Goal: Transaction & Acquisition: Purchase product/service

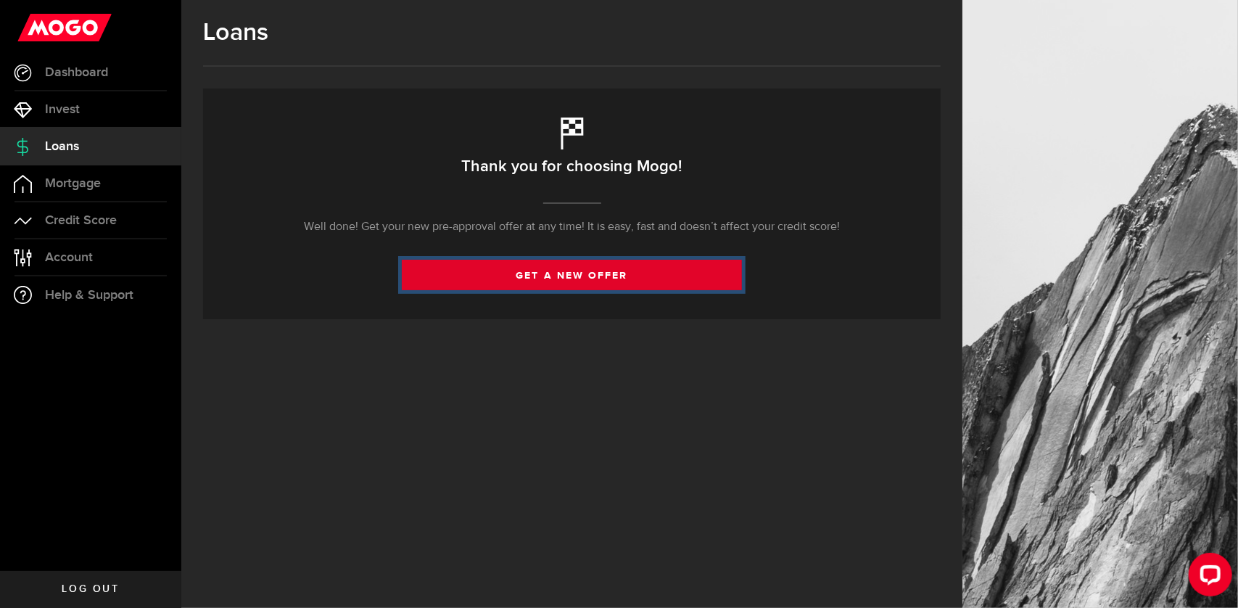
click at [529, 286] on link "get a new offer" at bounding box center [572, 275] width 340 height 30
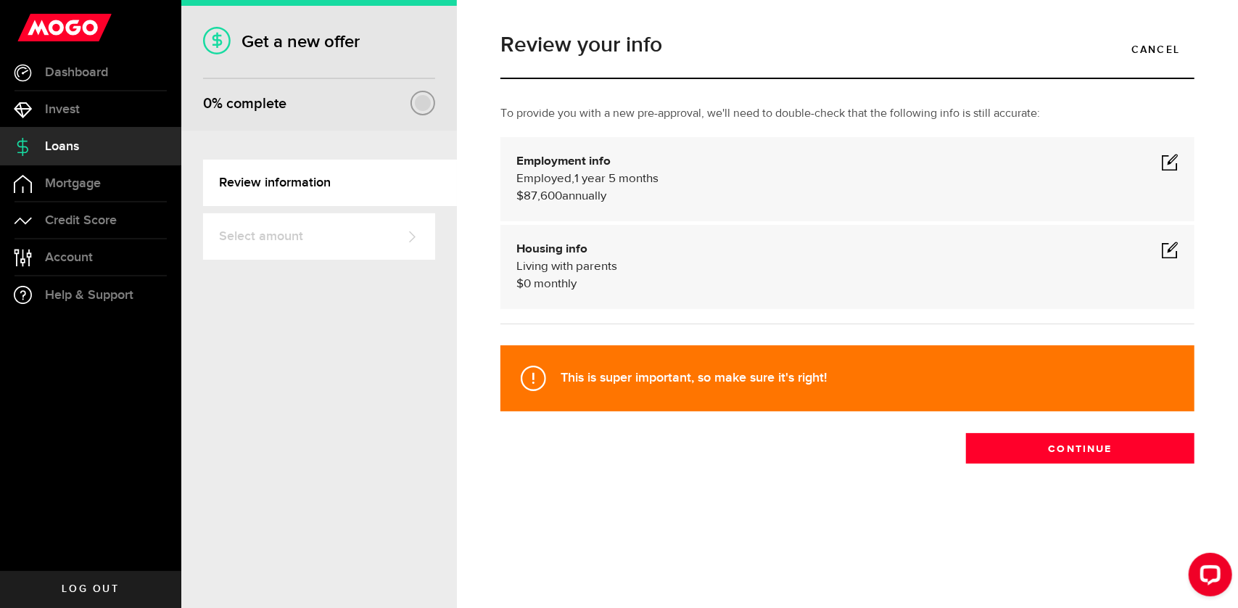
click at [1173, 169] on span at bounding box center [1169, 161] width 17 height 17
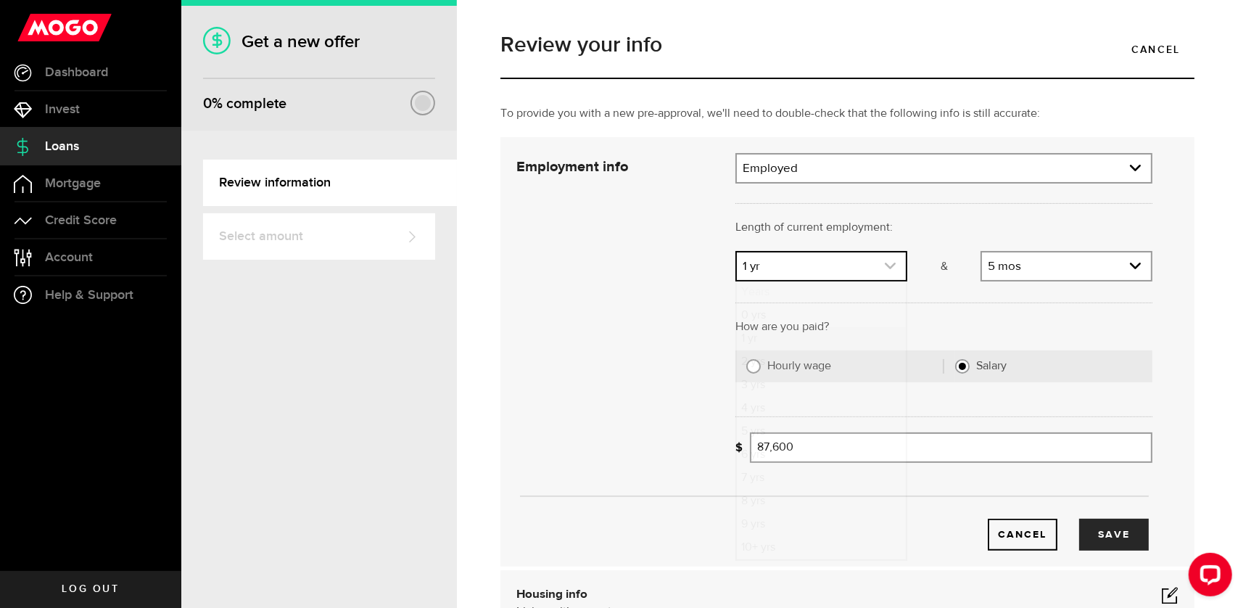
click at [886, 266] on use "expand select" at bounding box center [890, 266] width 11 height 7
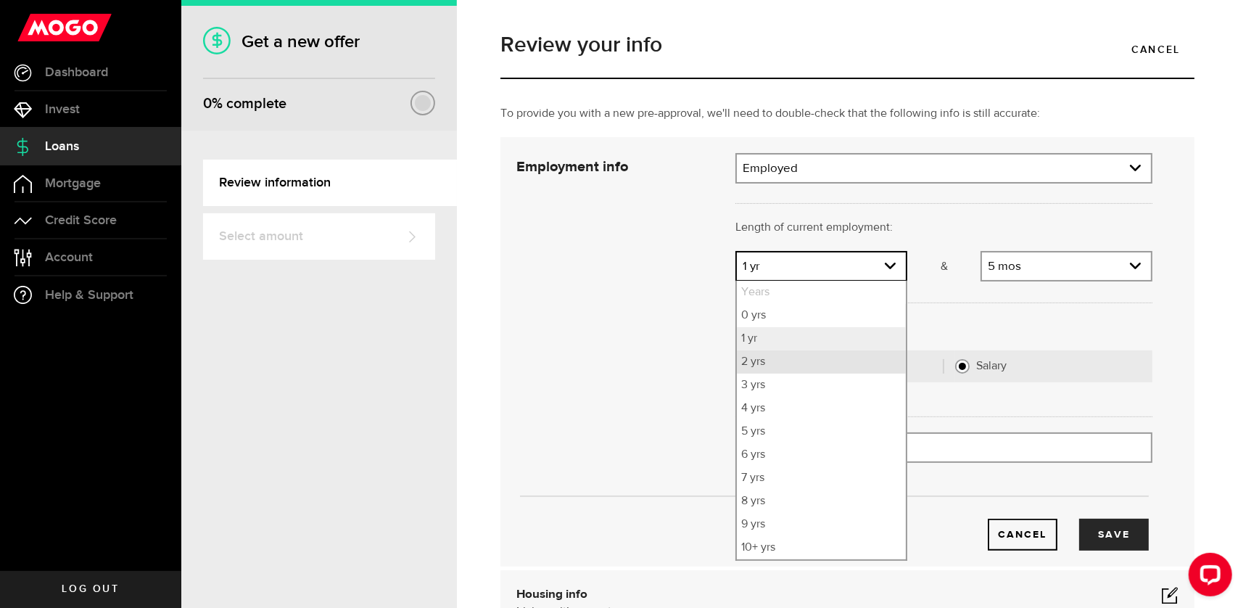
click at [846, 365] on li "2 yrs" at bounding box center [821, 361] width 169 height 23
select select "2"
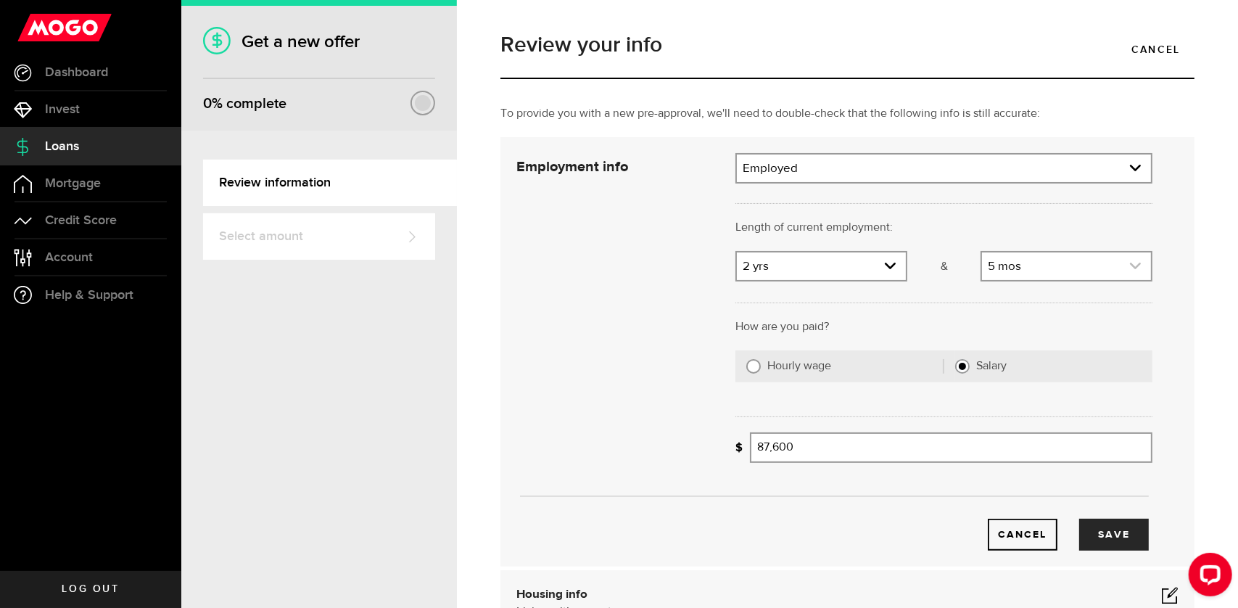
click at [1070, 272] on link "expand select" at bounding box center [1066, 266] width 169 height 28
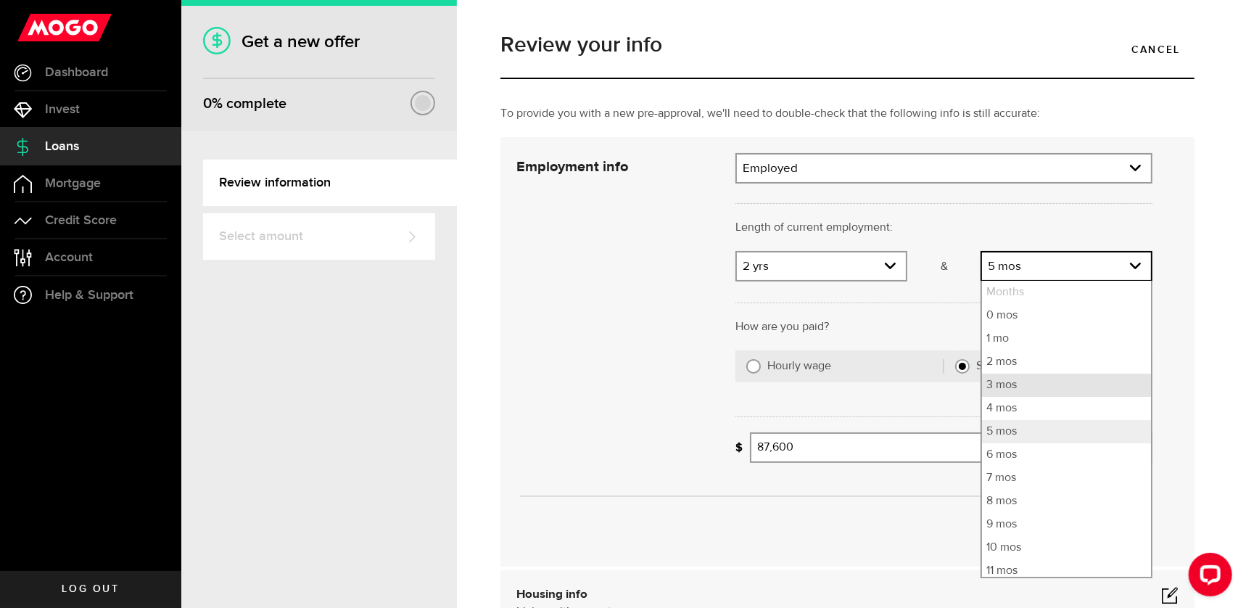
click at [1049, 390] on li "3 mos" at bounding box center [1066, 384] width 169 height 23
select select "3"
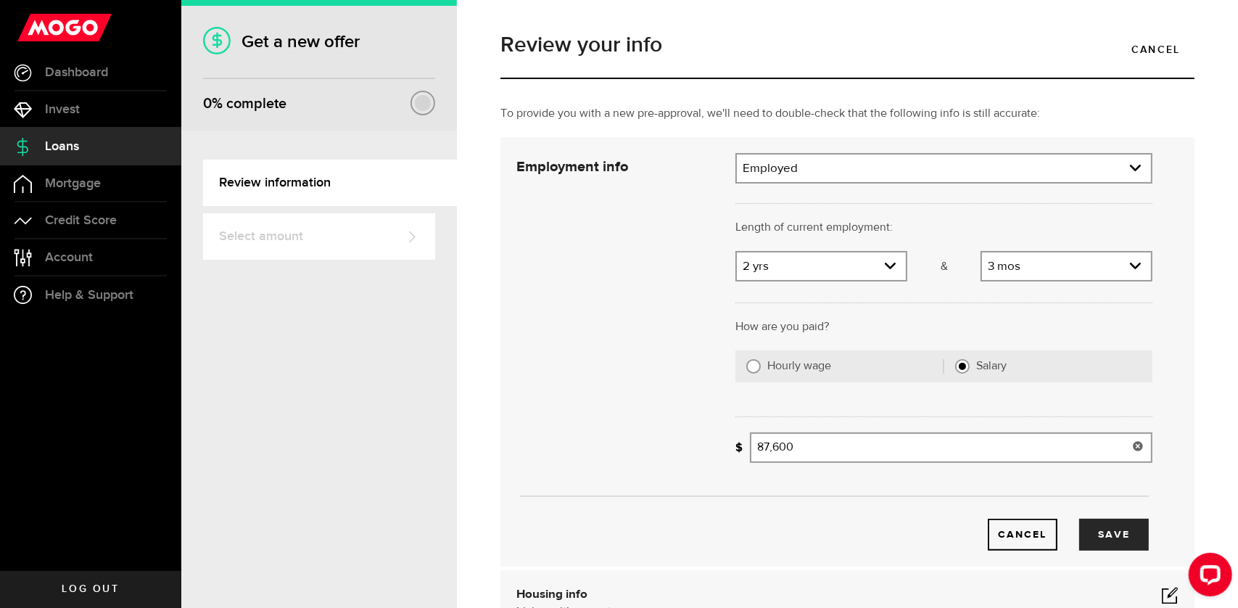
type input "87600"
drag, startPoint x: 821, startPoint y: 440, endPoint x: 688, endPoint y: 441, distance: 132.7
click at [688, 441] on div "Employment info Employment type What's your employment situation like? Employed…" at bounding box center [834, 351] width 658 height 397
type input "104,700"
click at [834, 531] on div "Cancel Save" at bounding box center [831, 535] width 635 height 32
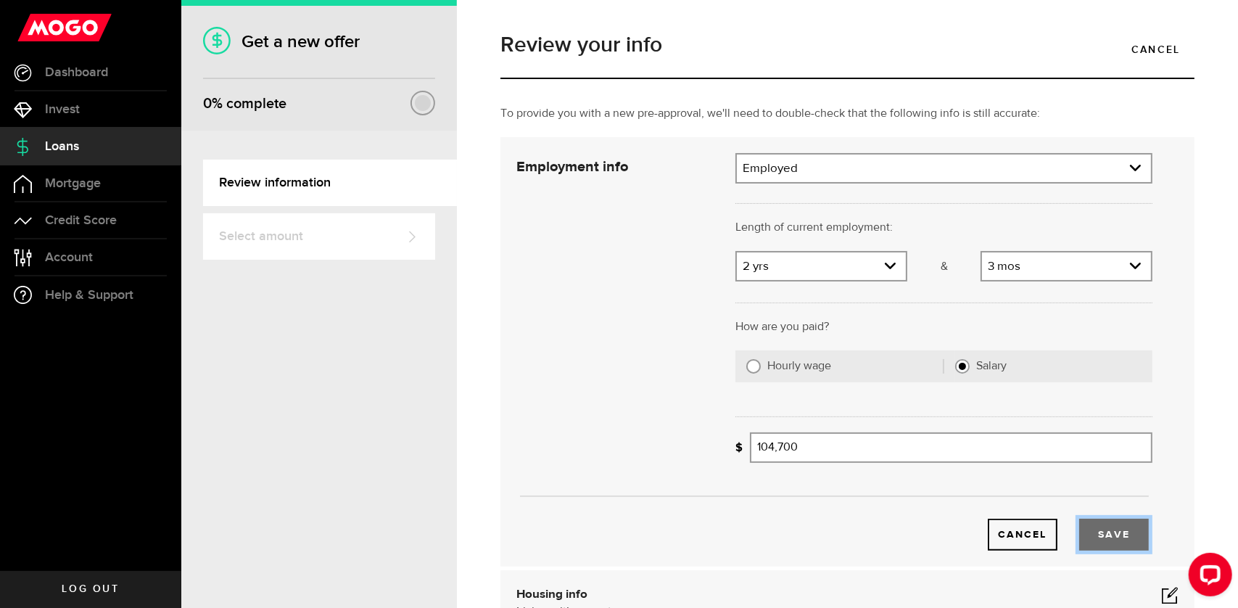
click at [1104, 546] on button "Save" at bounding box center [1114, 535] width 70 height 32
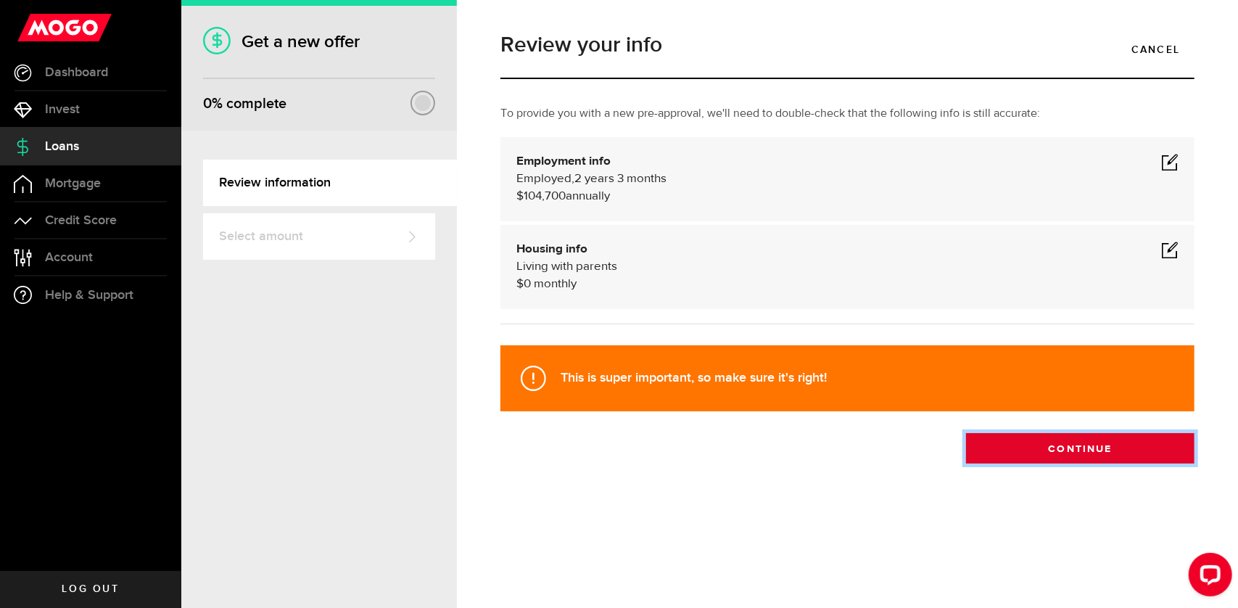
click at [1066, 447] on button "Continue" at bounding box center [1080, 448] width 228 height 30
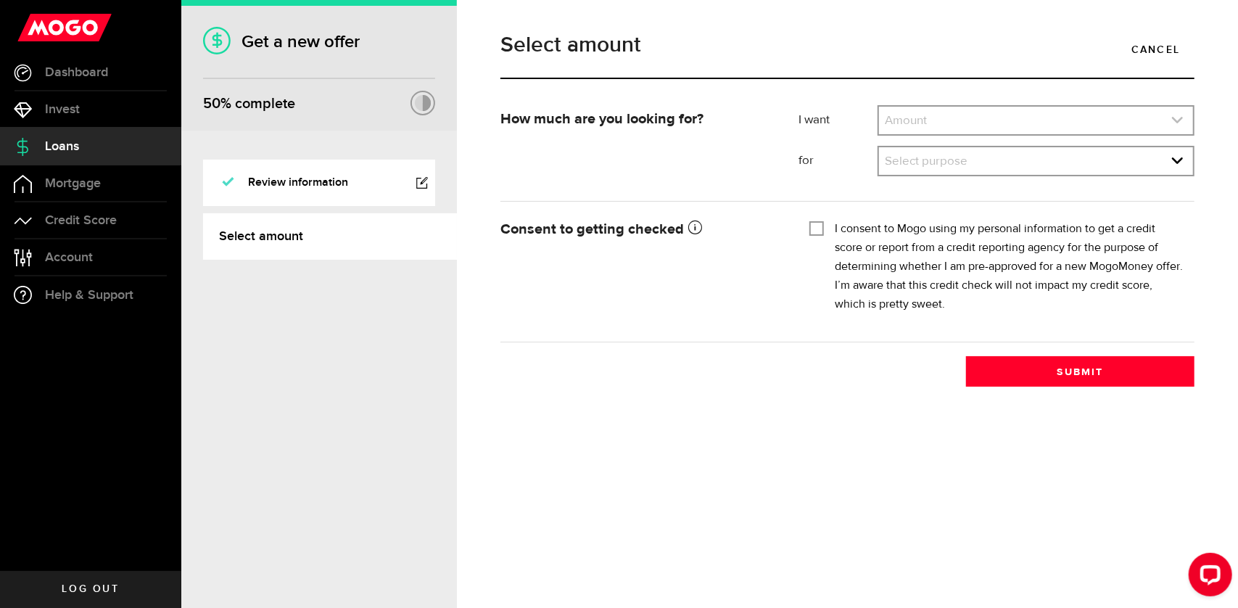
click at [941, 124] on link "expand select" at bounding box center [1036, 121] width 314 height 28
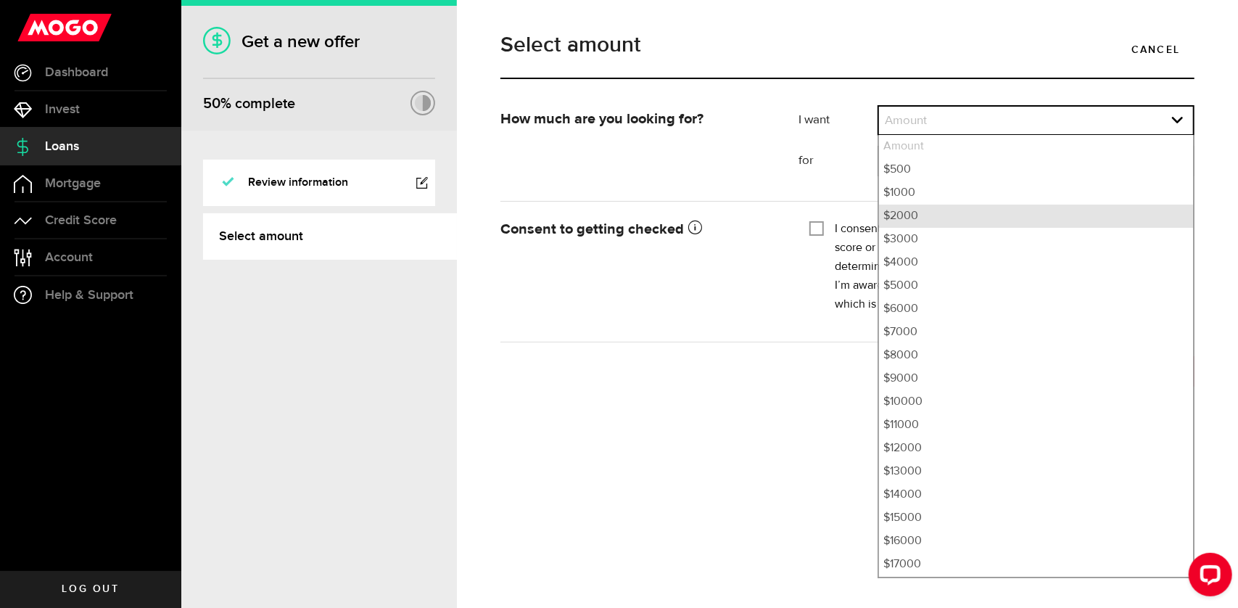
click at [922, 218] on li "$2000" at bounding box center [1036, 216] width 314 height 23
select select "2000"
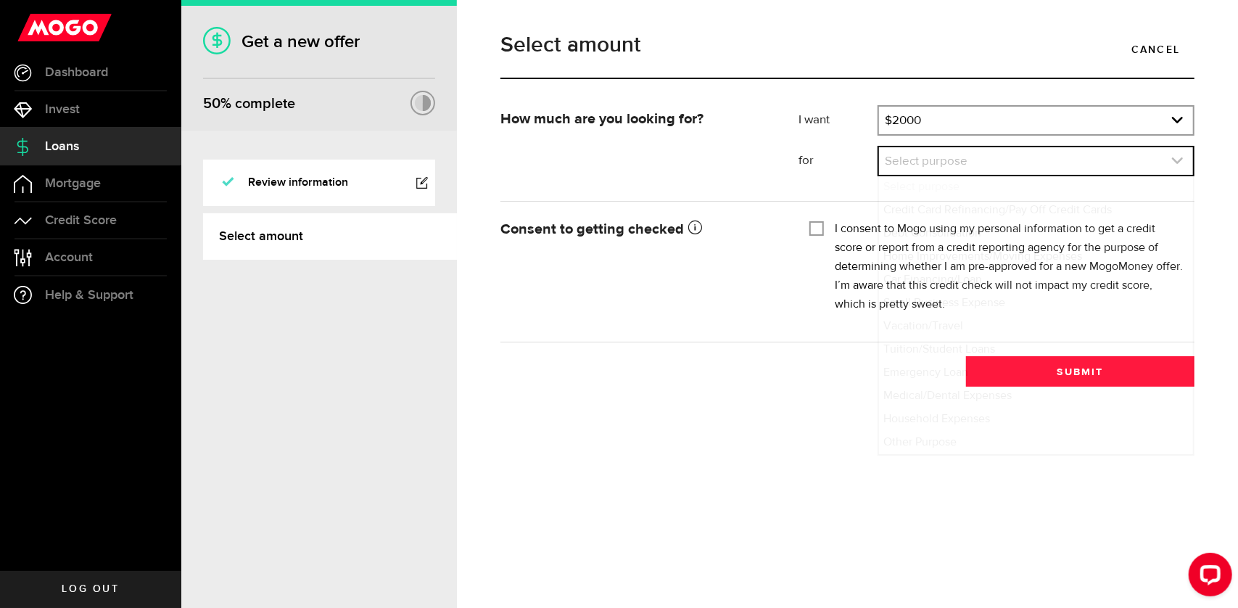
click at [931, 172] on link "expand select" at bounding box center [1036, 161] width 314 height 28
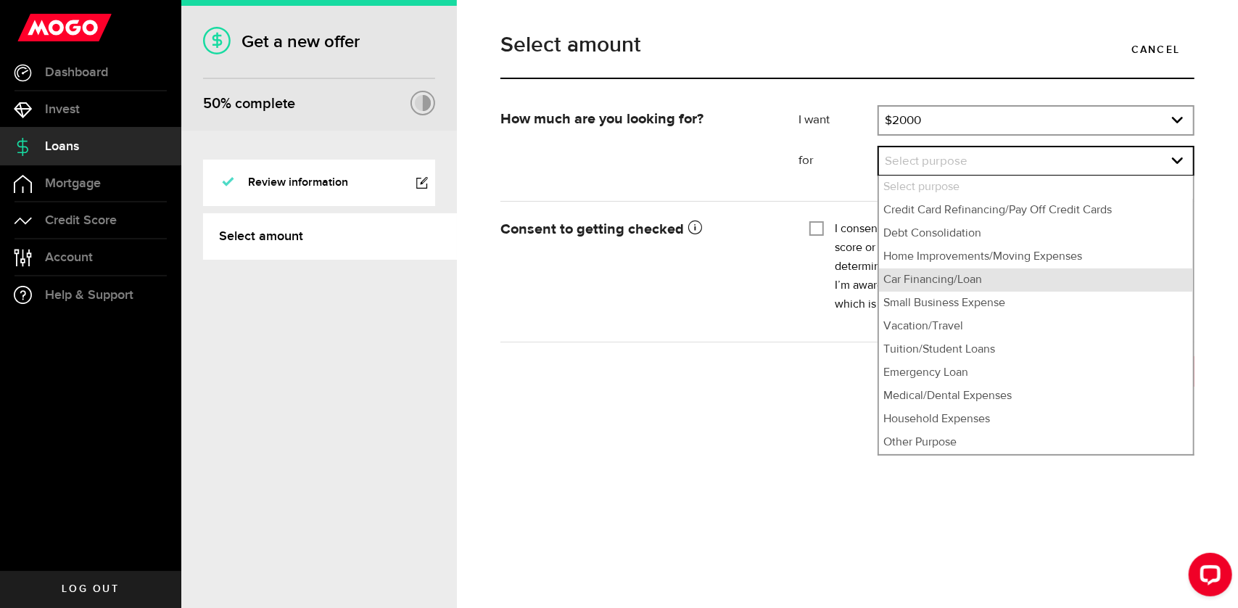
click at [975, 283] on li "Car Financing/Loan" at bounding box center [1036, 279] width 314 height 23
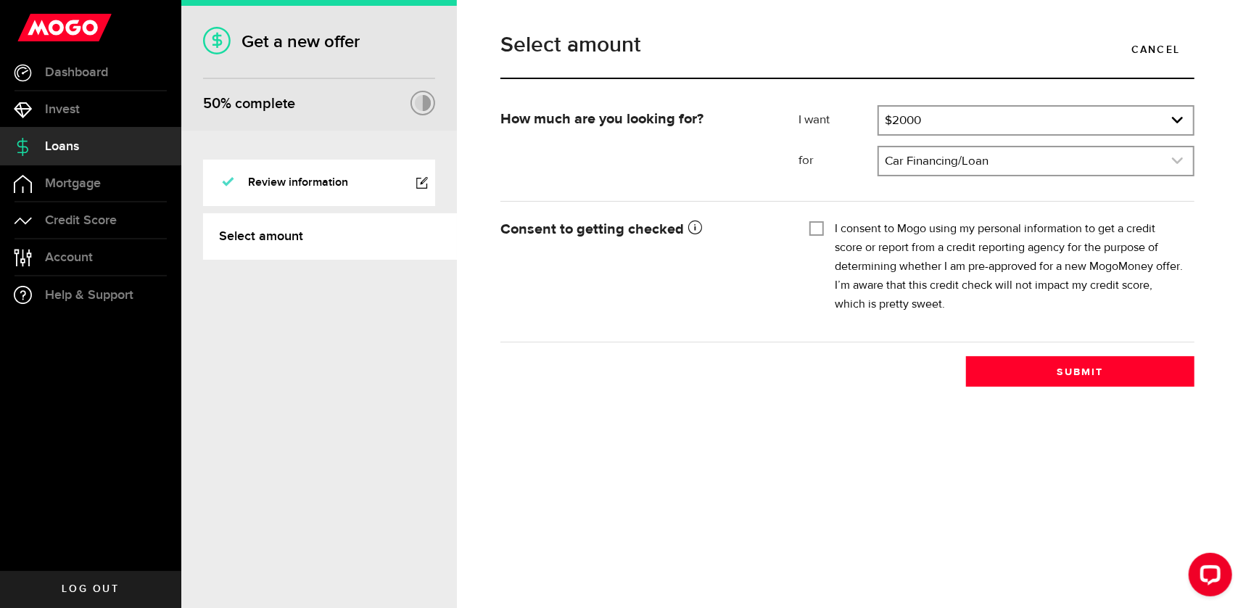
click at [940, 157] on link "expand select" at bounding box center [1036, 161] width 314 height 28
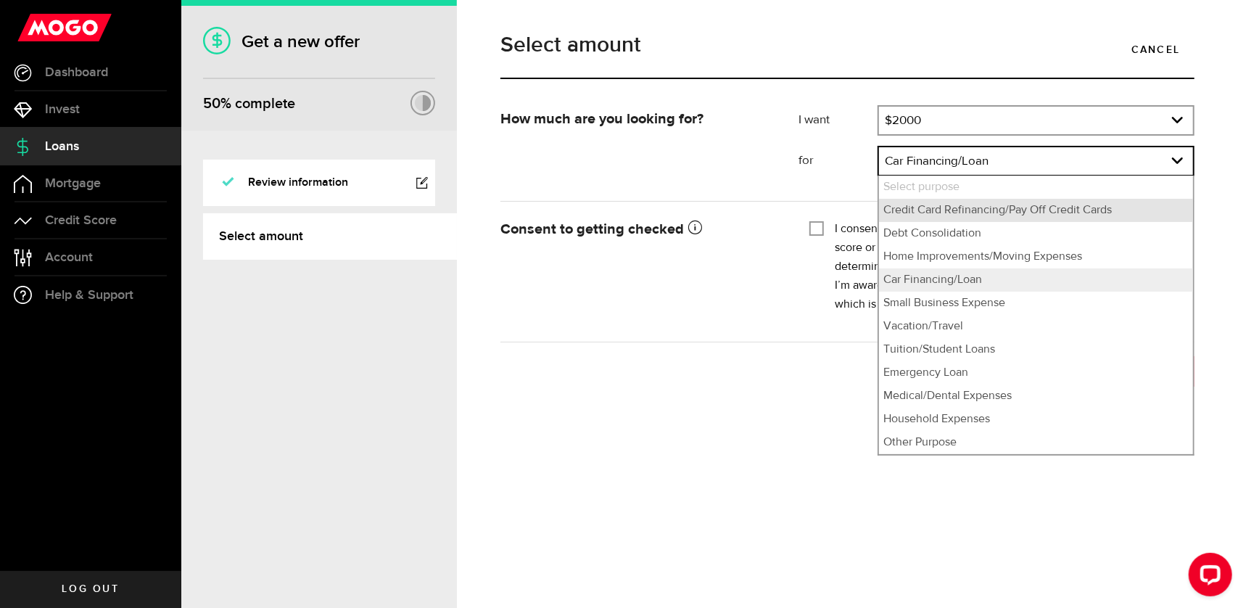
click at [965, 205] on li "Credit Card Refinancing/Pay Off Credit Cards" at bounding box center [1036, 210] width 314 height 23
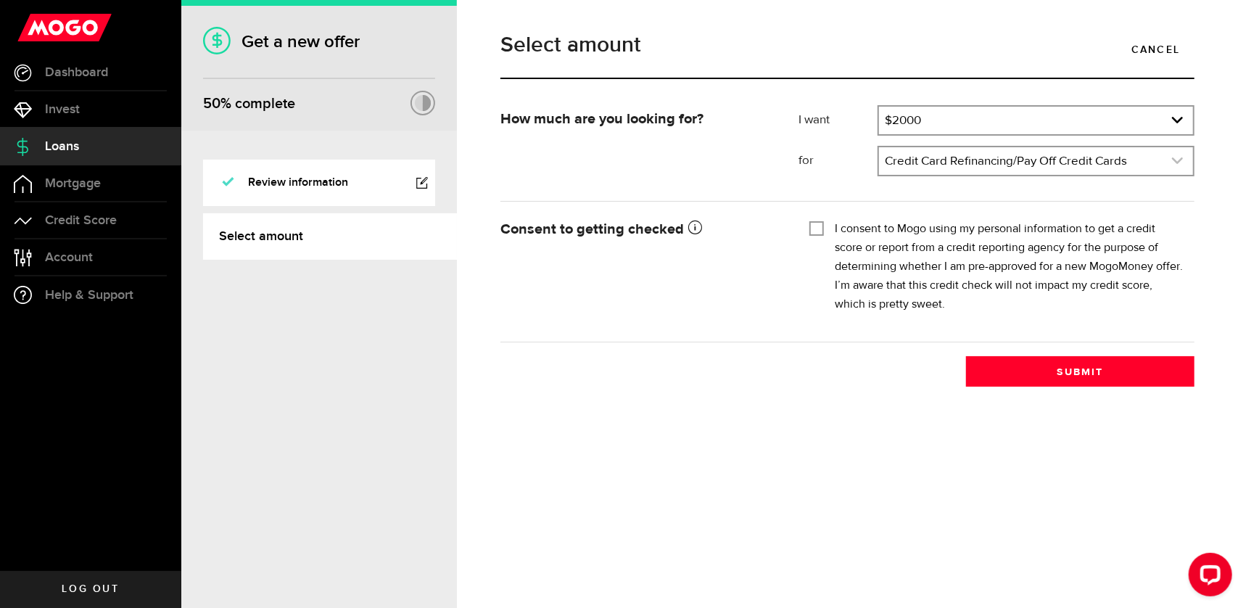
click at [968, 163] on link "expand select" at bounding box center [1036, 161] width 314 height 28
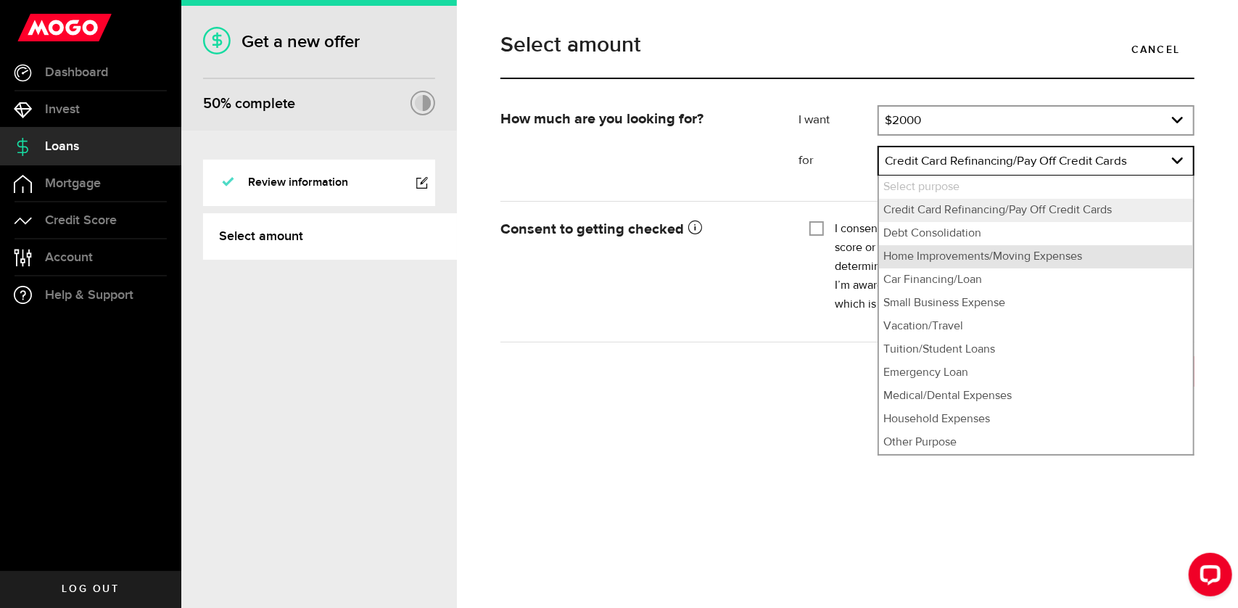
click at [979, 252] on li "Home Improvements/Moving Expenses" at bounding box center [1036, 256] width 314 height 23
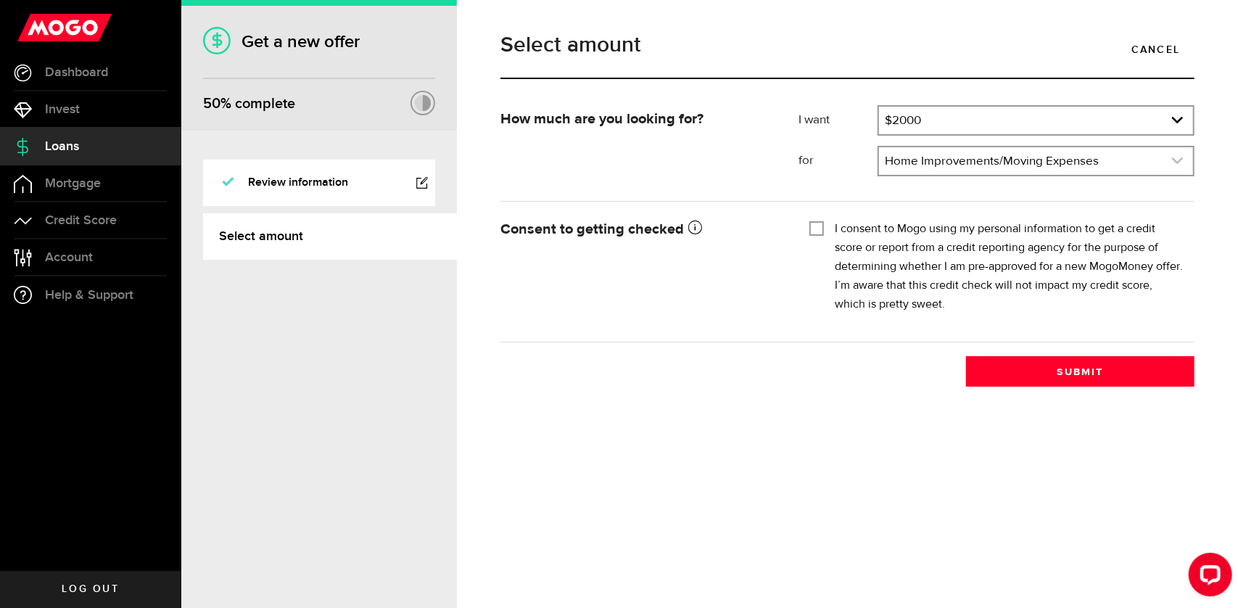
click at [965, 158] on link "expand select" at bounding box center [1036, 161] width 314 height 28
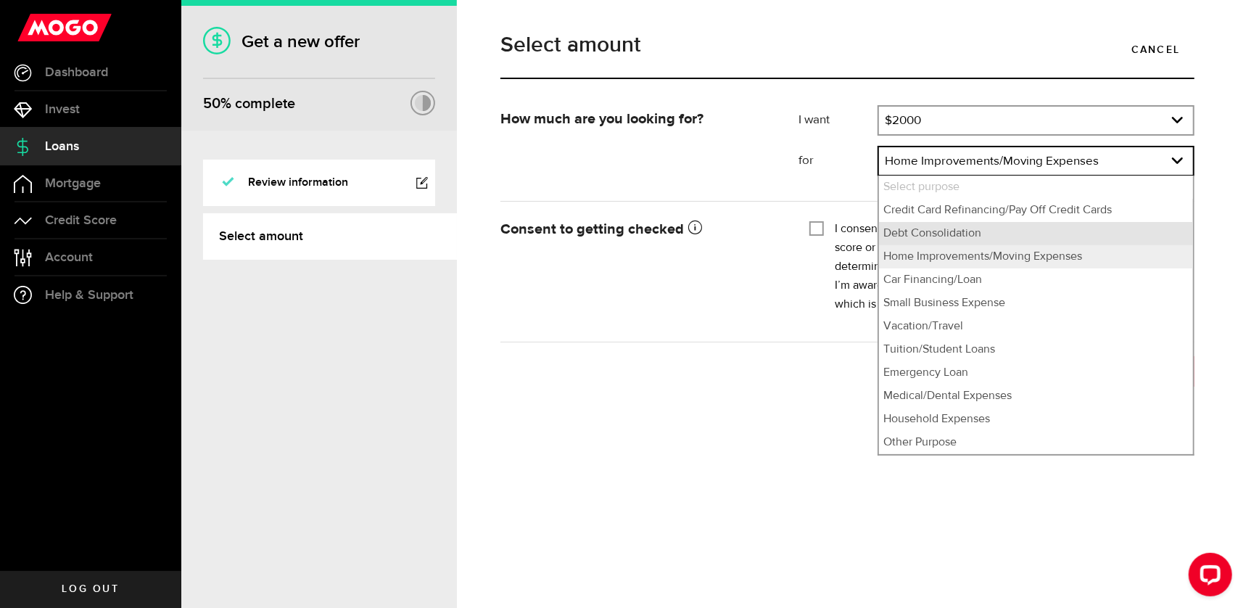
click at [956, 239] on li "Debt Consolidation" at bounding box center [1036, 233] width 314 height 23
select select "Debt Consolidation"
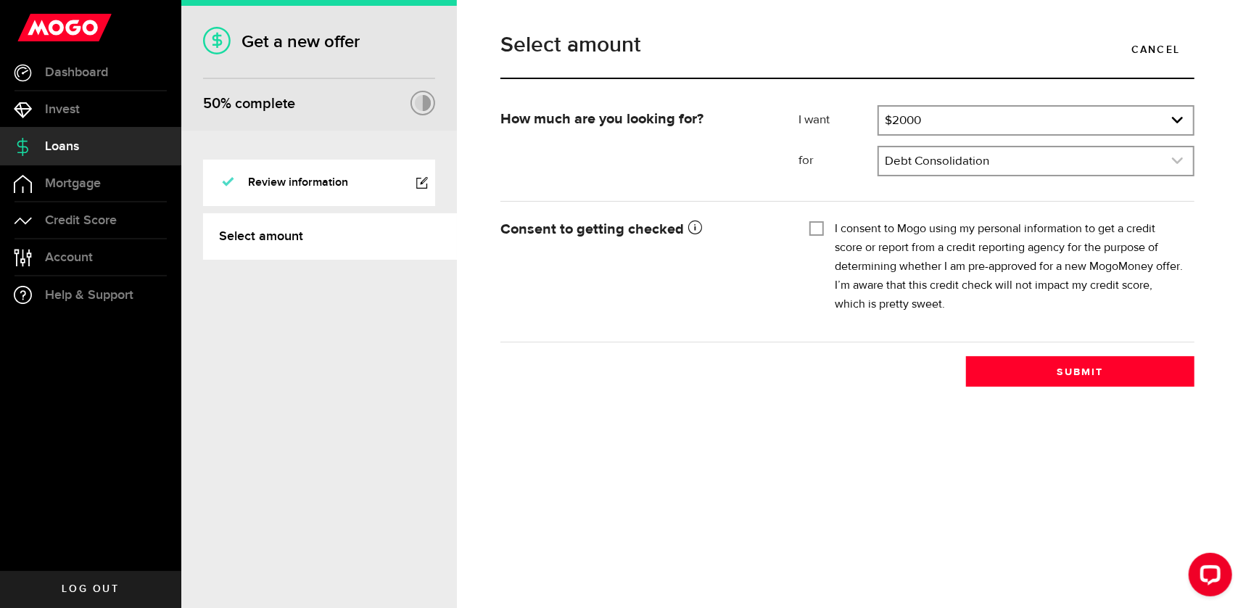
click at [970, 157] on link "expand select" at bounding box center [1036, 161] width 314 height 28
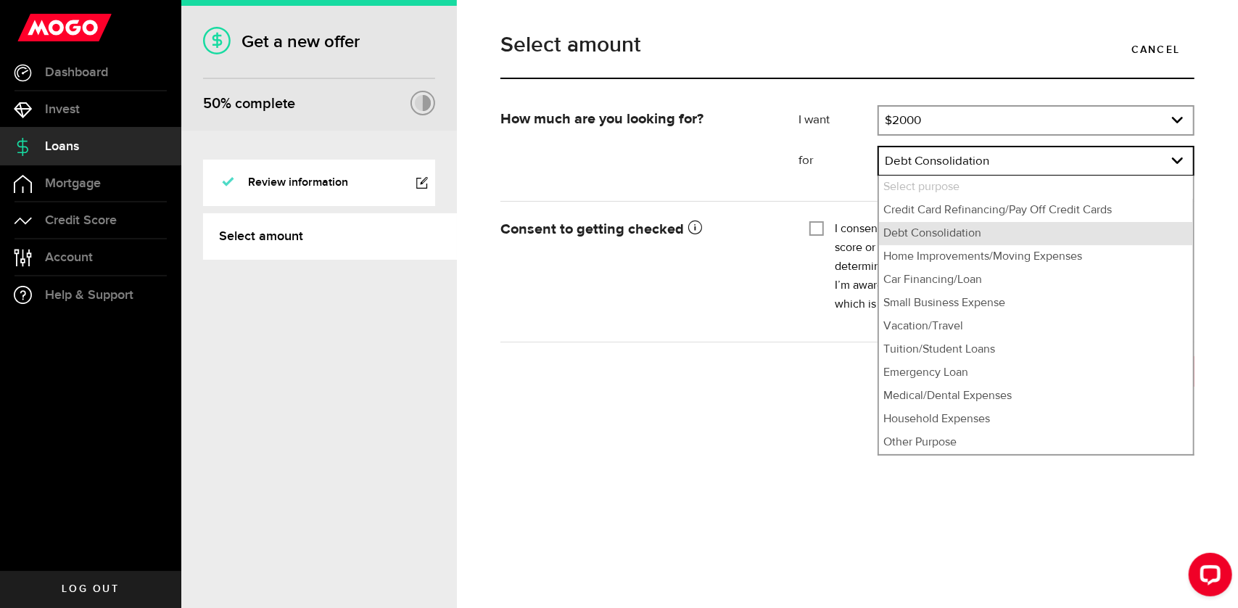
click at [959, 234] on li "Debt Consolidation" at bounding box center [1036, 233] width 314 height 23
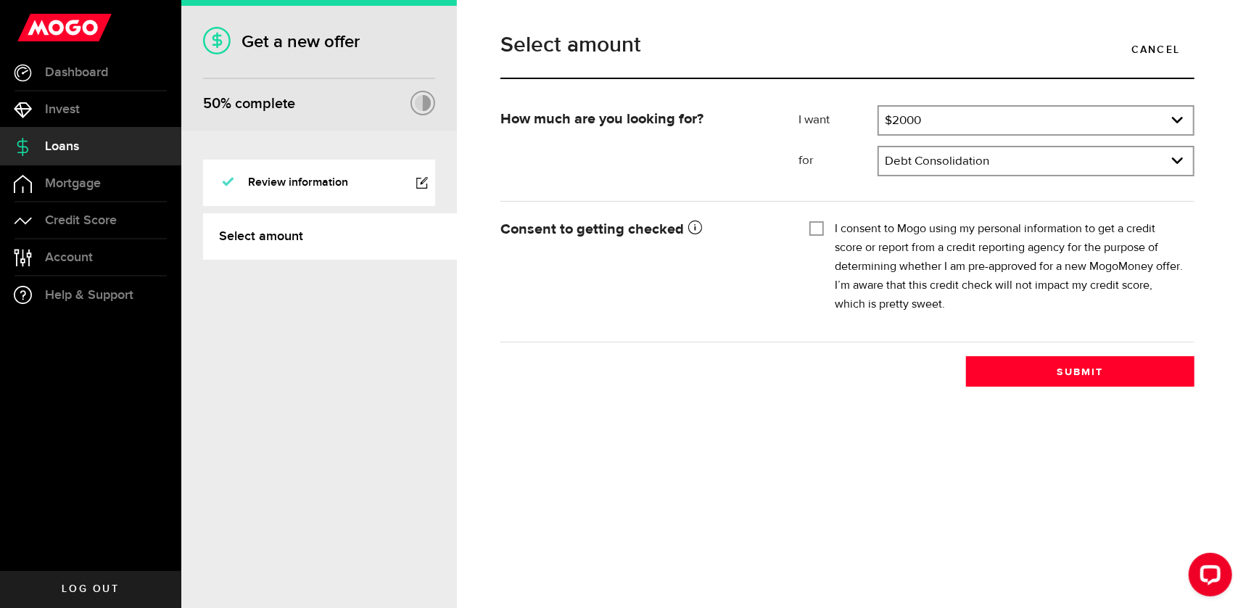
click at [818, 226] on input "I consent to Mogo using my personal information to get a credit score or report…" at bounding box center [816, 227] width 15 height 15
checkbox input "true"
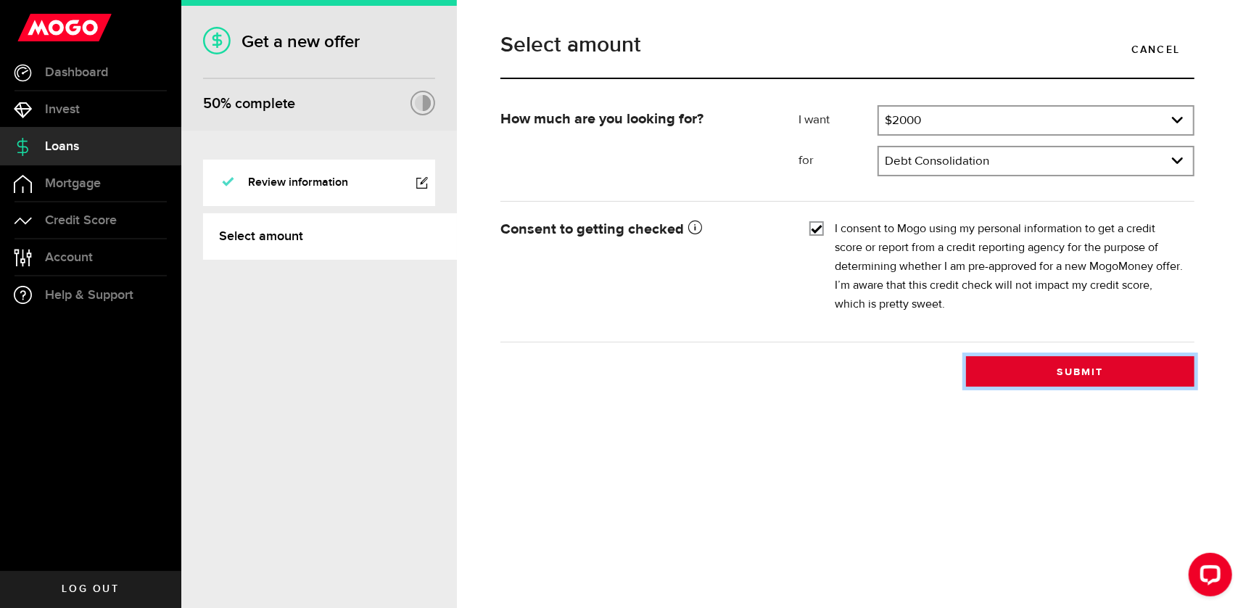
click at [1081, 379] on button "Submit" at bounding box center [1080, 371] width 228 height 30
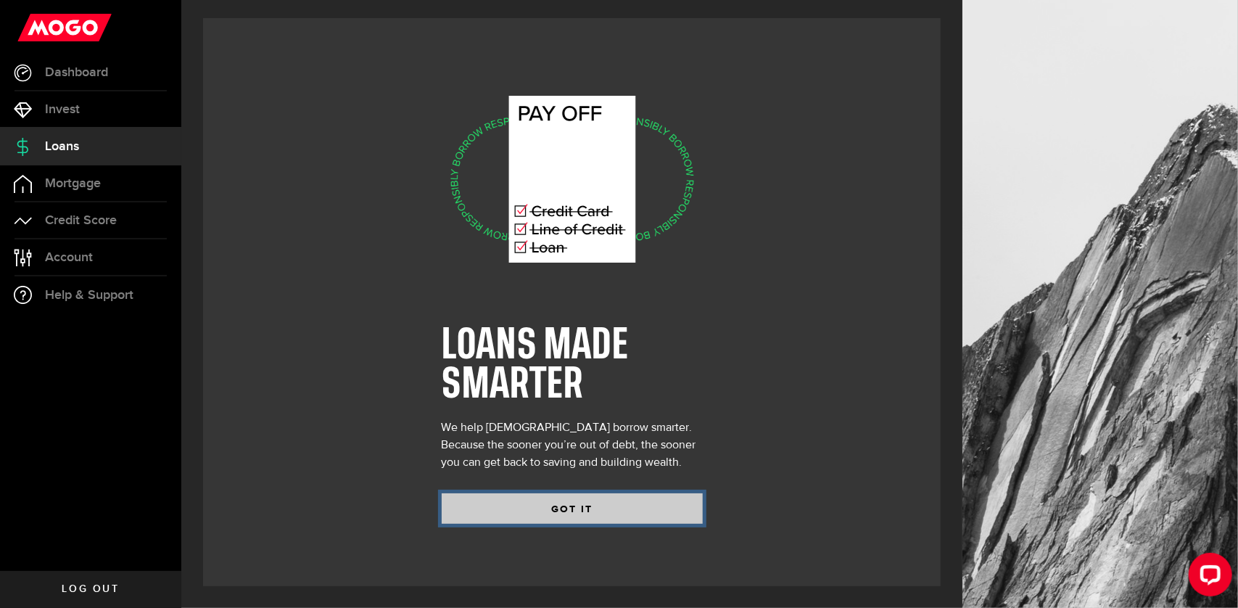
click at [628, 517] on button "GOT IT" at bounding box center [572, 508] width 261 height 30
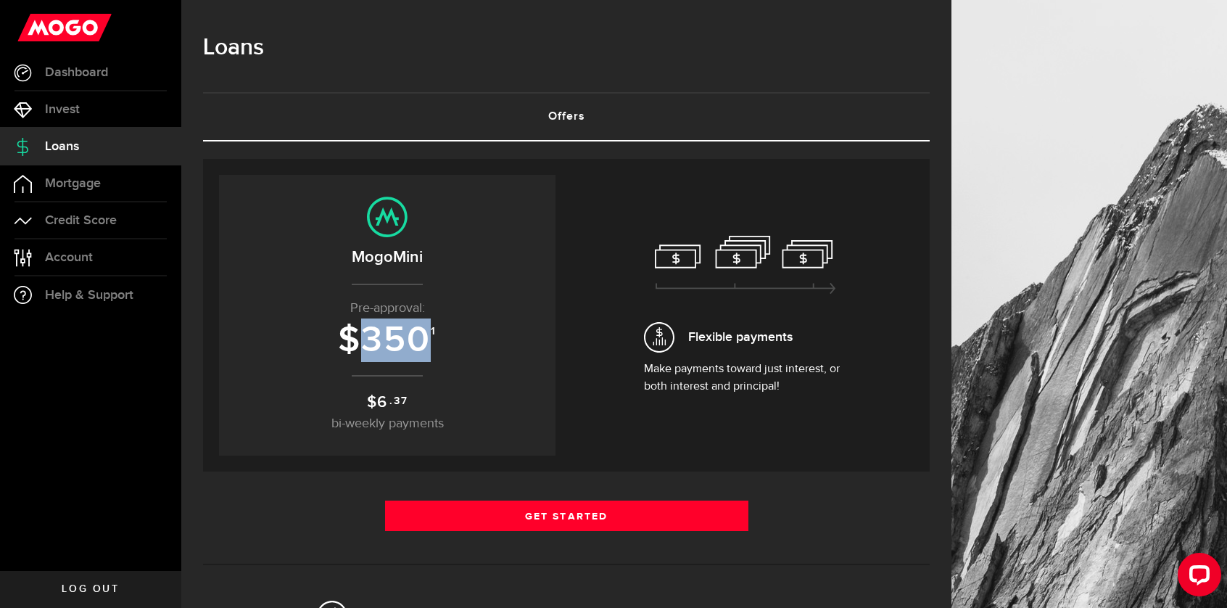
drag, startPoint x: 435, startPoint y: 339, endPoint x: 358, endPoint y: 332, distance: 77.2
click at [358, 332] on h3 "$ 350 1" at bounding box center [387, 341] width 307 height 40
click at [455, 303] on p "Pre-approval:" at bounding box center [387, 309] width 307 height 20
drag, startPoint x: 353, startPoint y: 303, endPoint x: 479, endPoint y: 310, distance: 125.6
click at [489, 308] on p "Pre-approval:" at bounding box center [387, 309] width 307 height 20
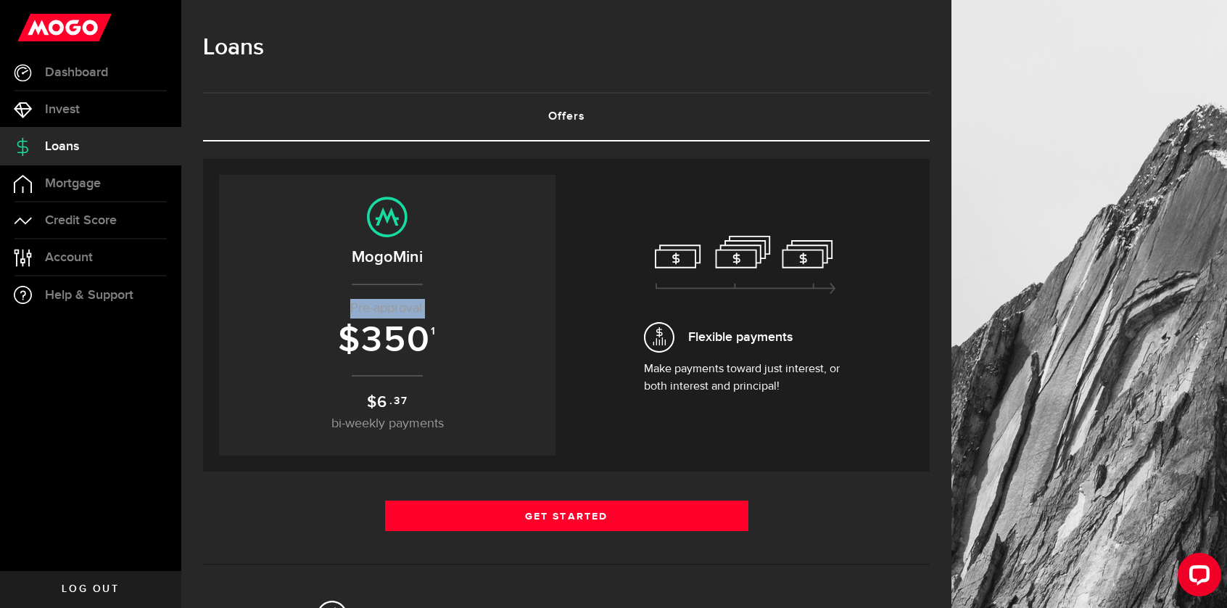
click at [434, 312] on p "Pre-approval:" at bounding box center [387, 309] width 307 height 20
drag, startPoint x: 347, startPoint y: 302, endPoint x: 451, endPoint y: 312, distance: 104.1
click at [451, 312] on p "Pre-approval:" at bounding box center [387, 309] width 307 height 20
drag, startPoint x: 819, startPoint y: 344, endPoint x: 831, endPoint y: 347, distance: 12.0
click at [822, 346] on span "Flexible payments" at bounding box center [745, 337] width 203 height 30
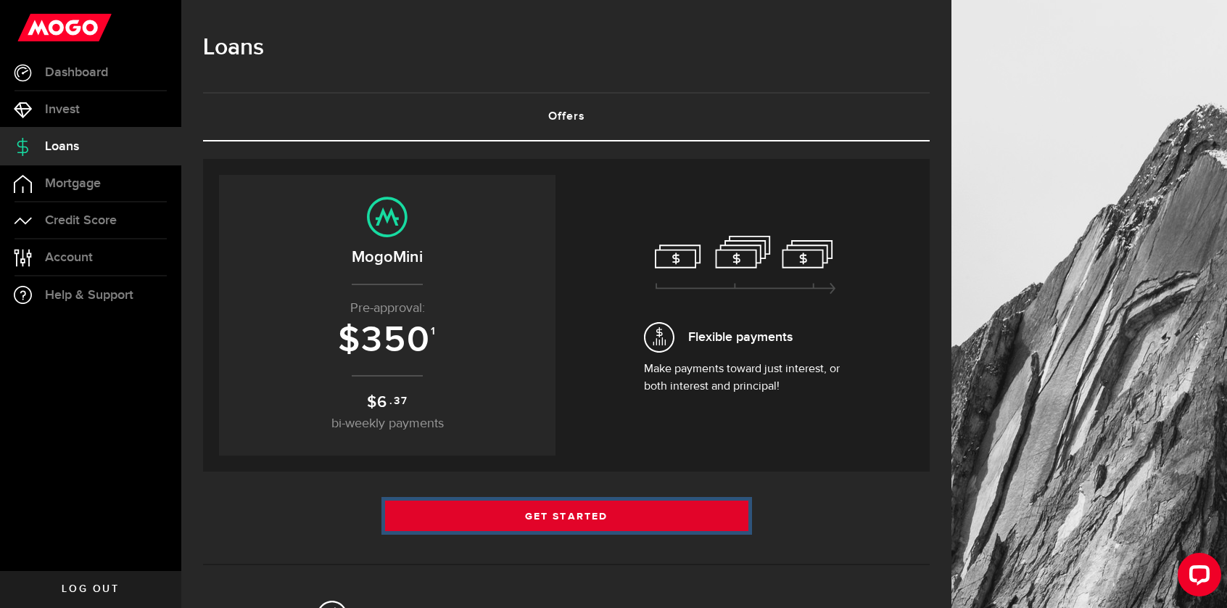
click at [603, 521] on link "Get Started" at bounding box center [566, 515] width 363 height 30
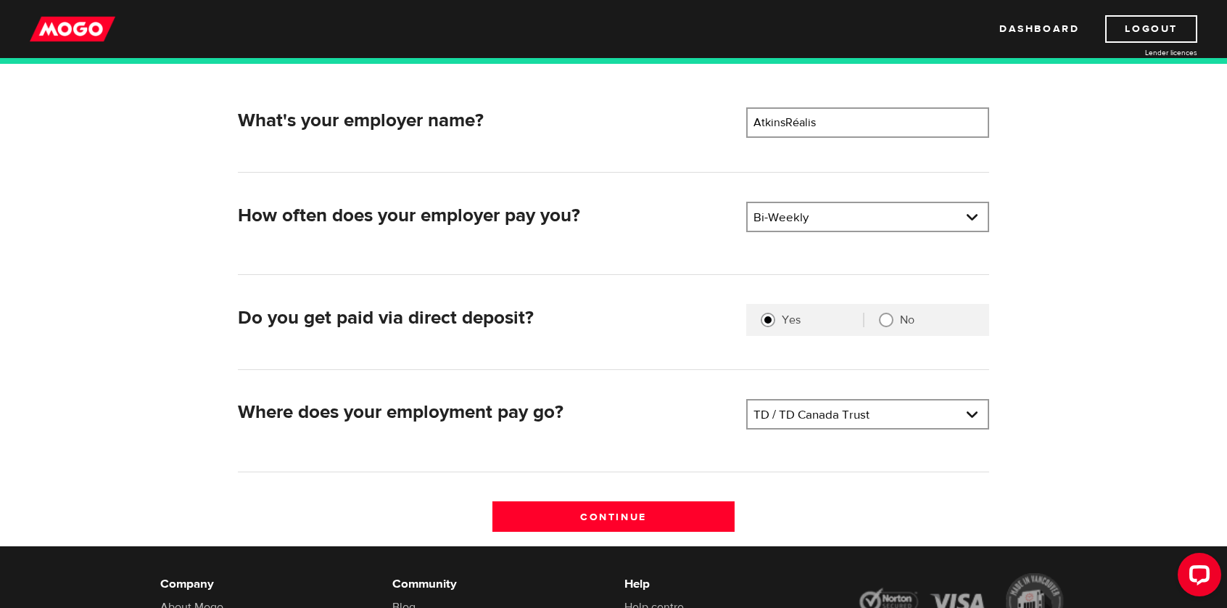
scroll to position [218, 0]
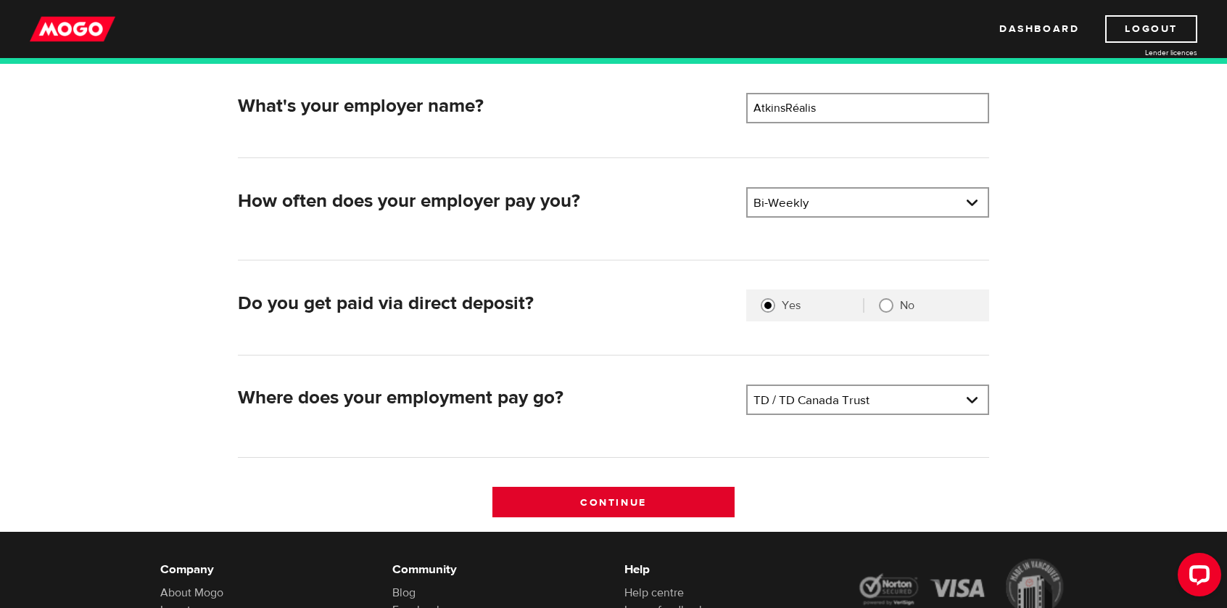
click at [674, 502] on input "Continue" at bounding box center [613, 502] width 243 height 30
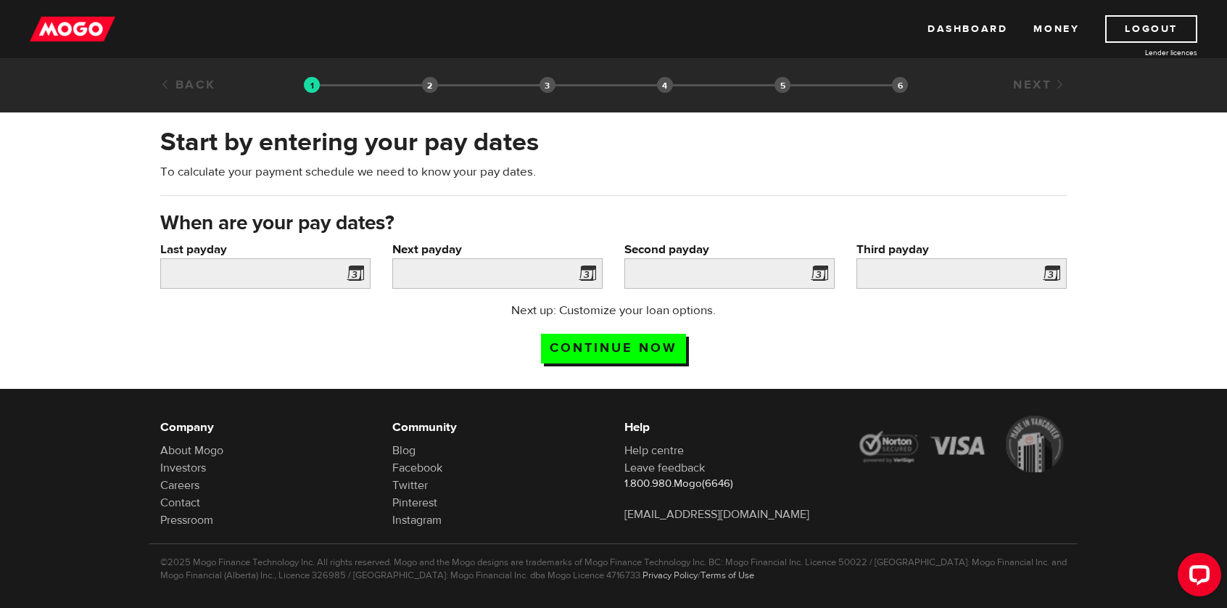
click at [361, 283] on span at bounding box center [353, 275] width 22 height 23
click at [355, 271] on span at bounding box center [353, 275] width 22 height 23
click at [284, 271] on input "Last payday" at bounding box center [265, 273] width 210 height 30
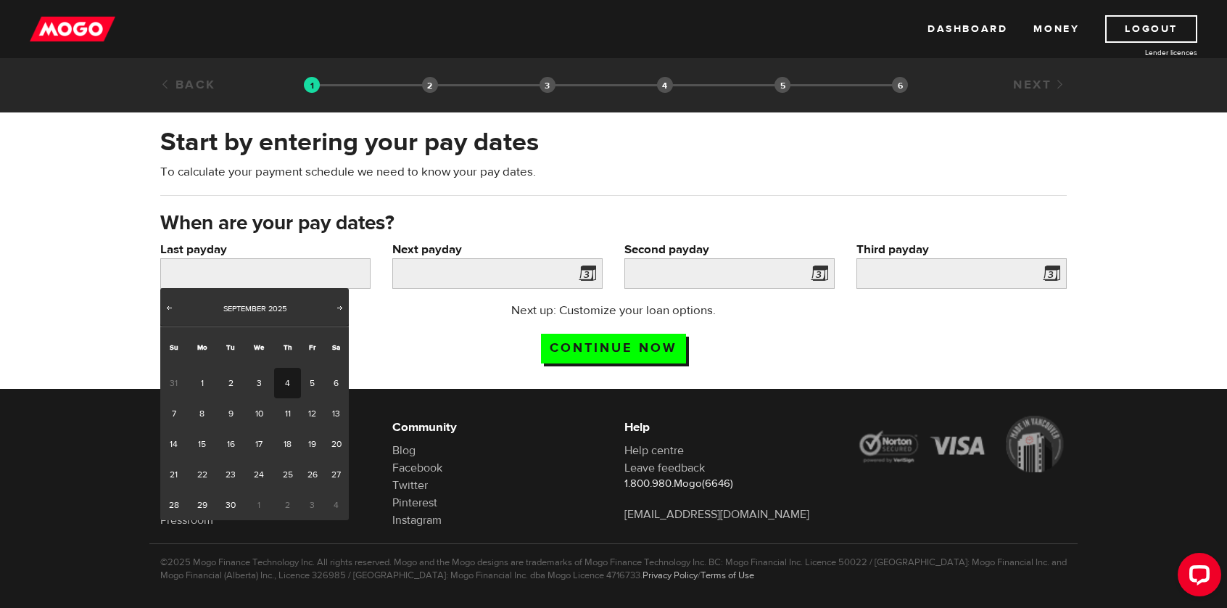
click at [286, 378] on link "4" at bounding box center [287, 383] width 27 height 30
type input "2025/09/04"
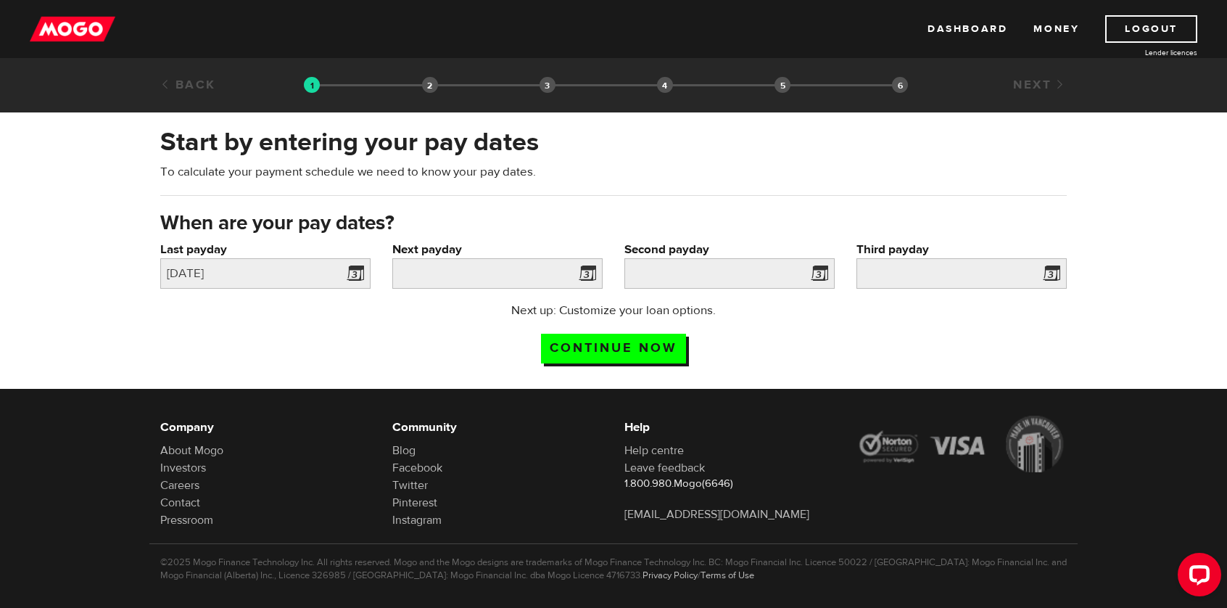
click at [587, 273] on span at bounding box center [585, 275] width 22 height 23
click at [586, 281] on span at bounding box center [585, 275] width 22 height 23
click at [590, 276] on span at bounding box center [585, 275] width 22 height 23
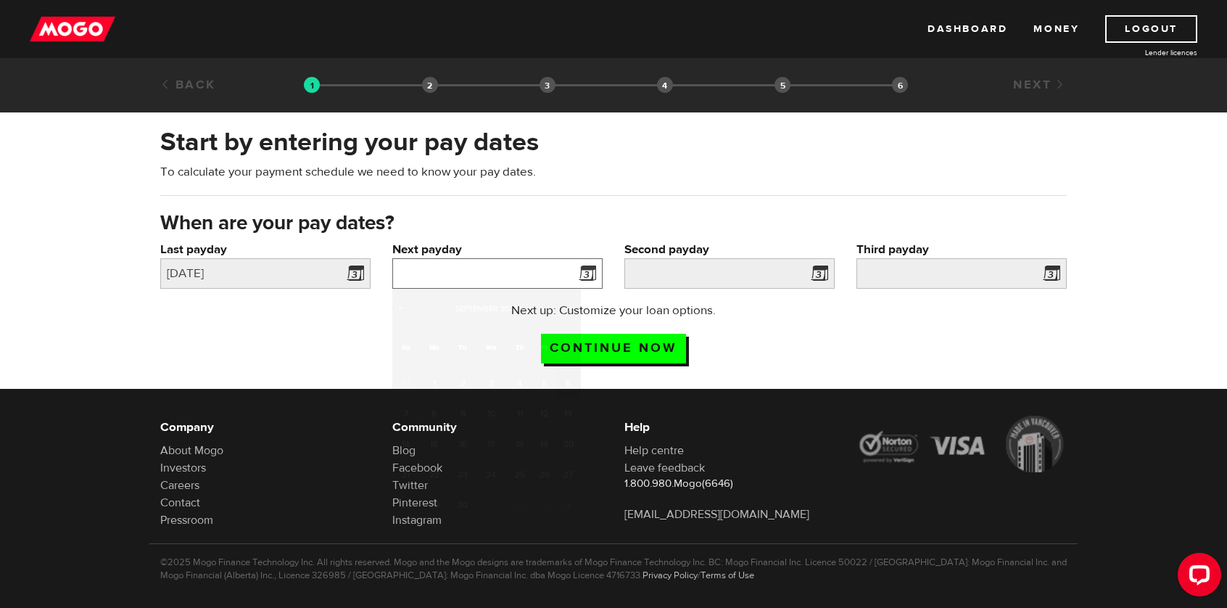
click at [492, 275] on input "Next payday" at bounding box center [497, 273] width 210 height 30
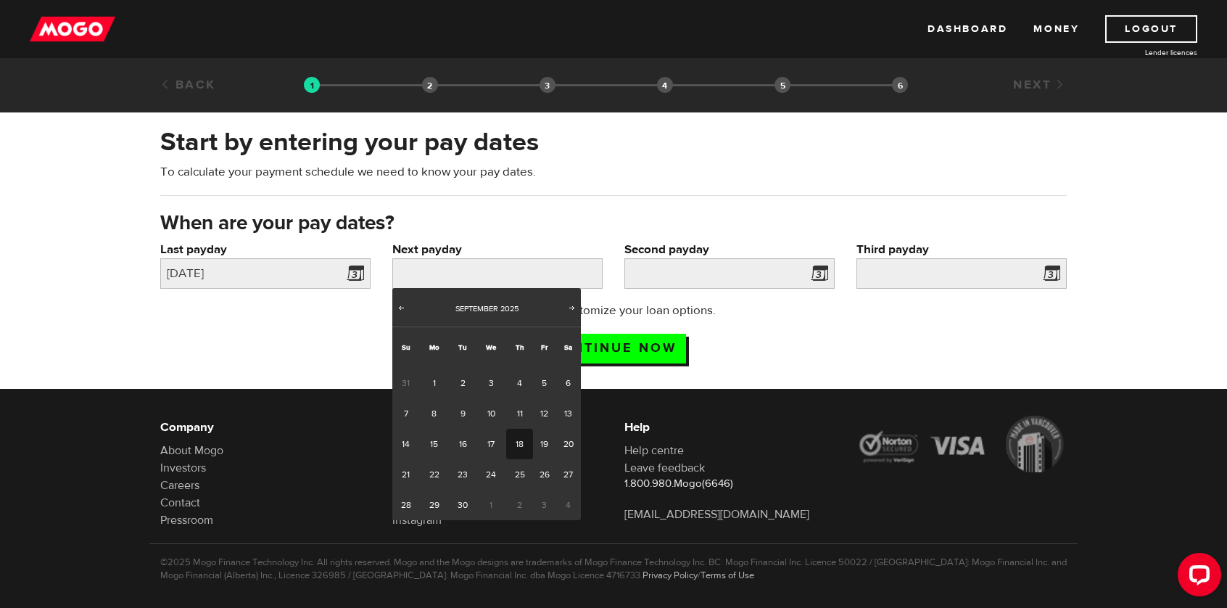
click at [521, 447] on link "18" at bounding box center [519, 444] width 27 height 30
type input "2025/09/18"
type input "2025/10/2"
type input "2025/10/16"
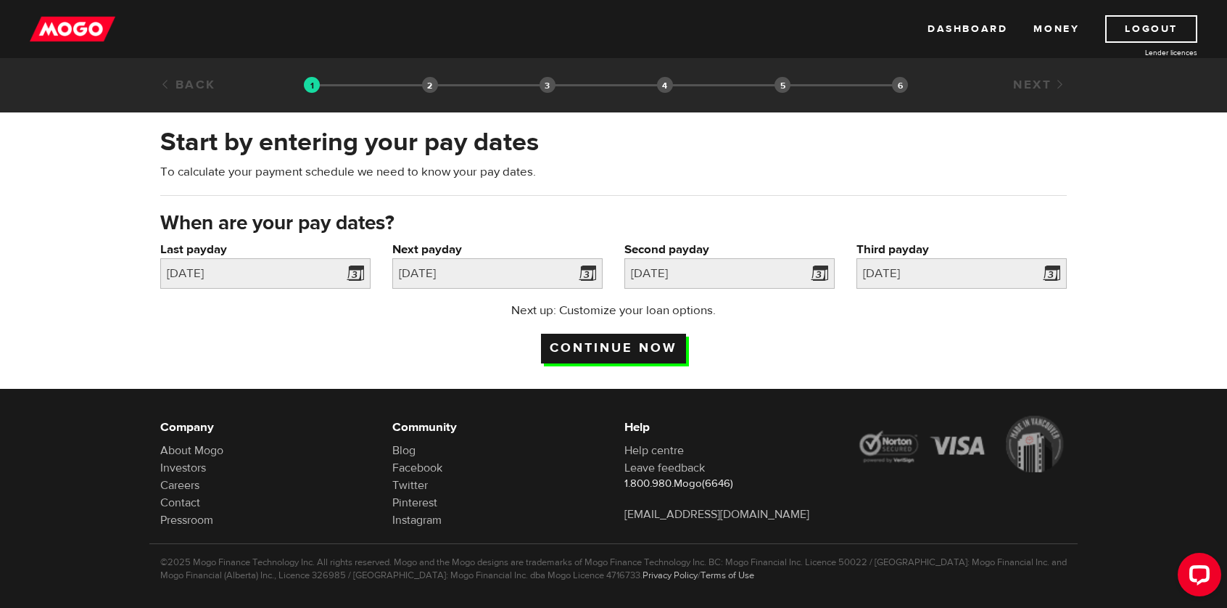
click at [657, 342] on input "Continue now" at bounding box center [613, 349] width 145 height 30
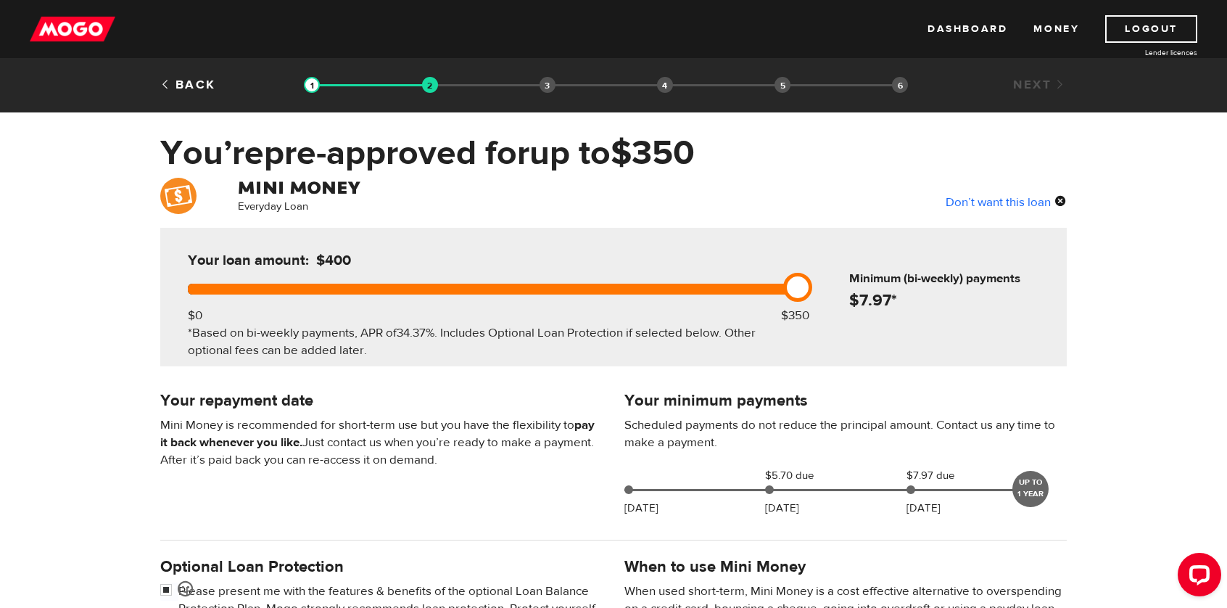
drag, startPoint x: 796, startPoint y: 289, endPoint x: 796, endPoint y: 315, distance: 26.1
click at [796, 315] on div "Your loan amount: $400 $0 $350 *Based on bi-weekly payments, APR of 34.37% . In…" at bounding box center [489, 297] width 647 height 139
drag, startPoint x: 796, startPoint y: 283, endPoint x: 835, endPoint y: 289, distance: 39.7
click at [835, 289] on div "Your loan amount: $400 $0 $350 *Based on bi-weekly payments, APR of 34.37% . In…" at bounding box center [613, 297] width 907 height 139
drag, startPoint x: 355, startPoint y: 255, endPoint x: 329, endPoint y: 262, distance: 26.4
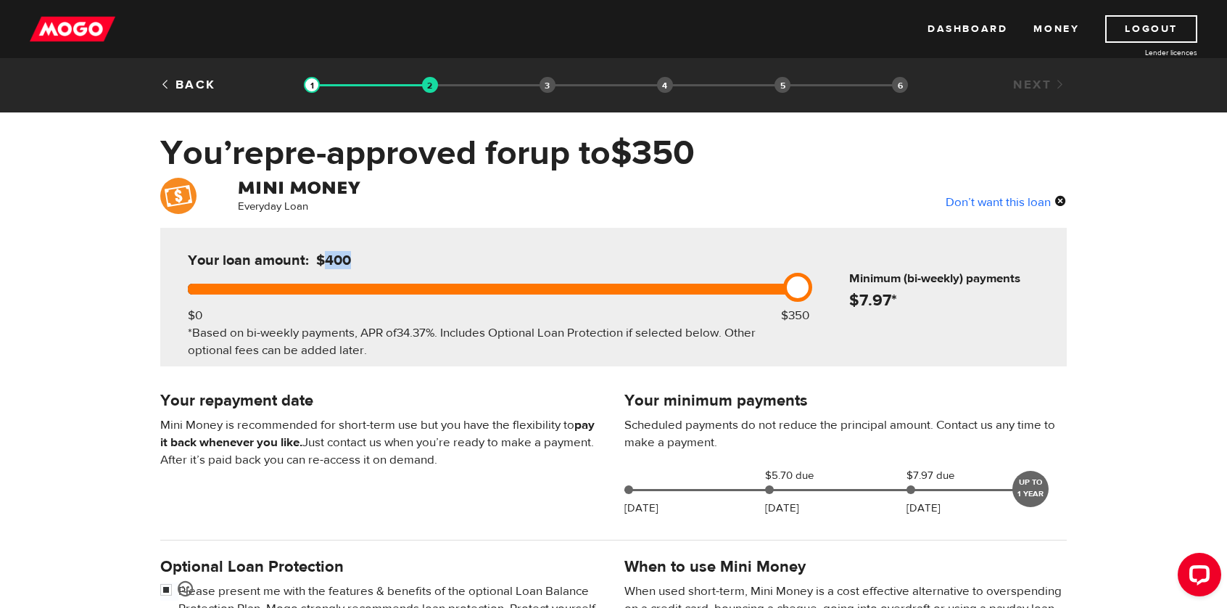
click at [324, 262] on span "$400" at bounding box center [333, 260] width 35 height 18
click at [583, 264] on div "Your loan amount: $400" at bounding box center [489, 266] width 615 height 34
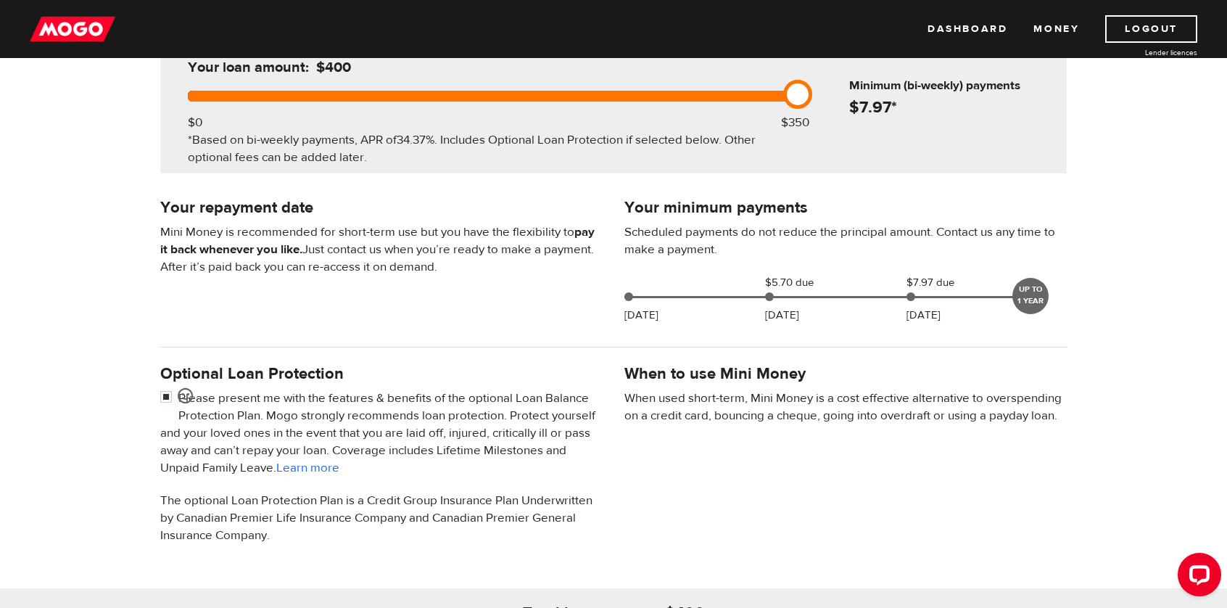
scroll to position [363, 0]
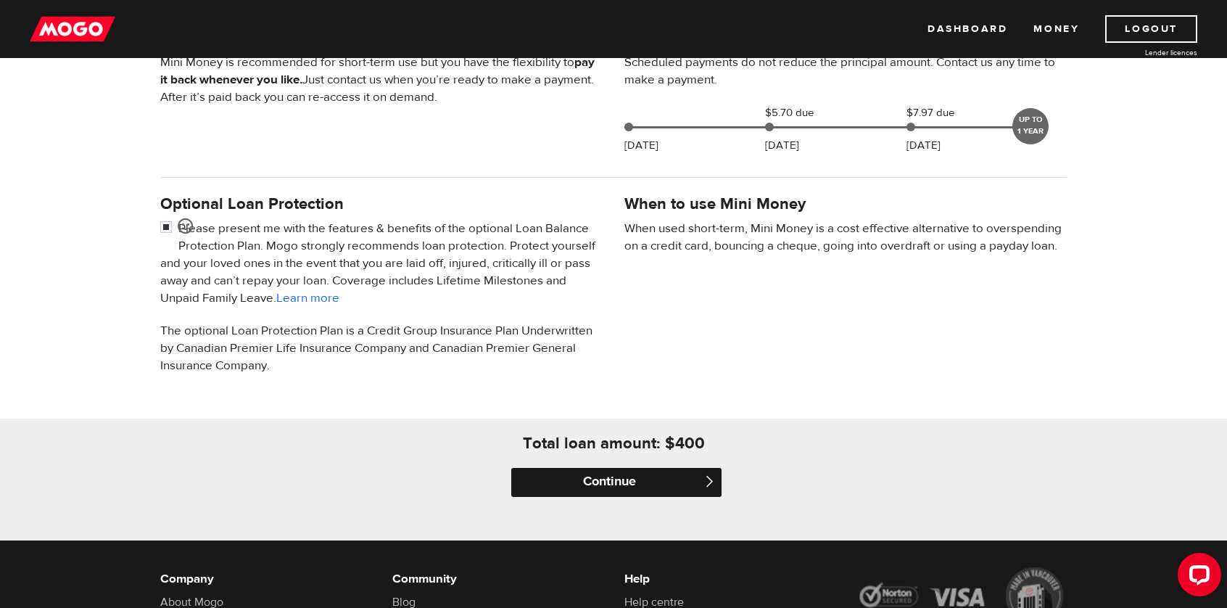
click at [637, 475] on input "Continue" at bounding box center [616, 482] width 210 height 29
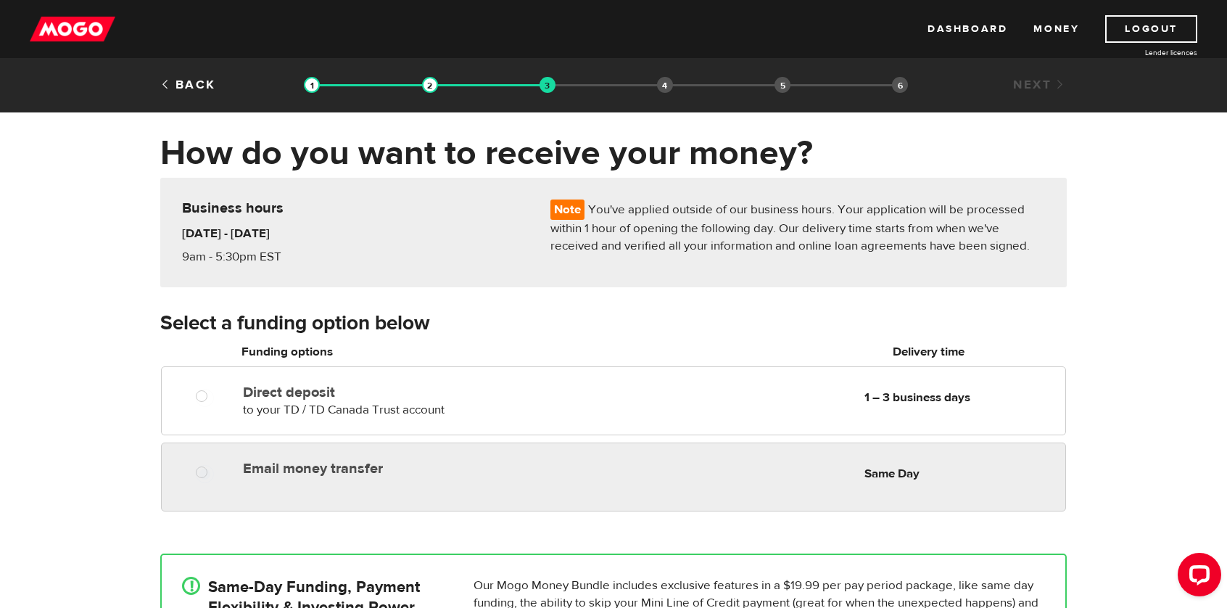
radio input "true"
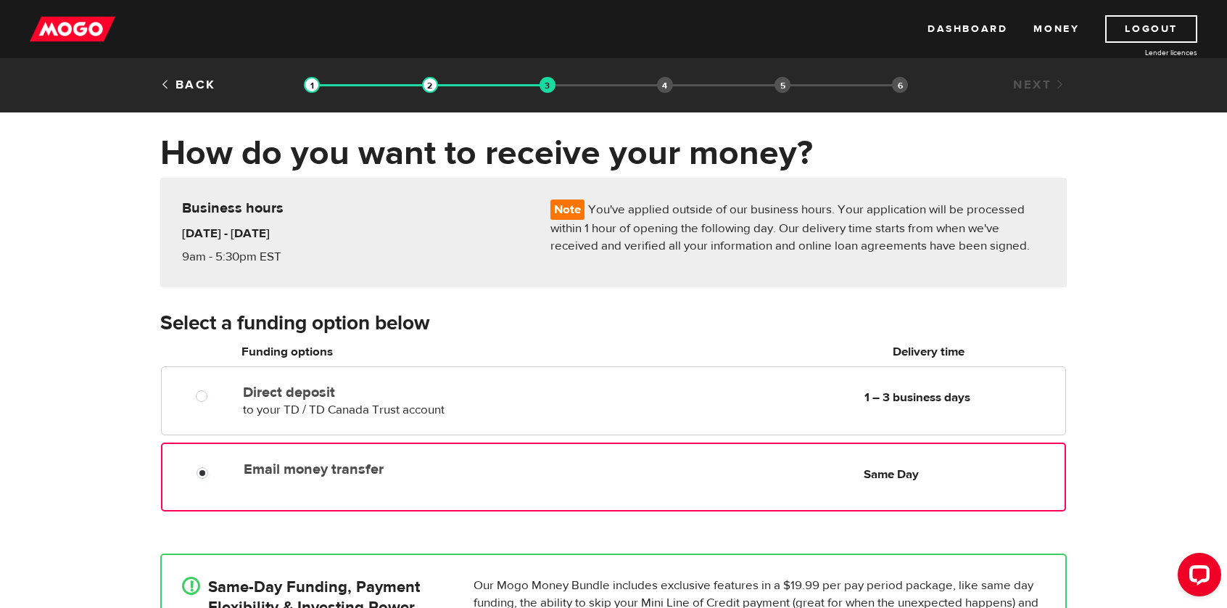
click at [329, 475] on label "Email money transfer" at bounding box center [410, 469] width 333 height 17
click at [215, 475] on input "Email money transfer" at bounding box center [206, 475] width 18 height 18
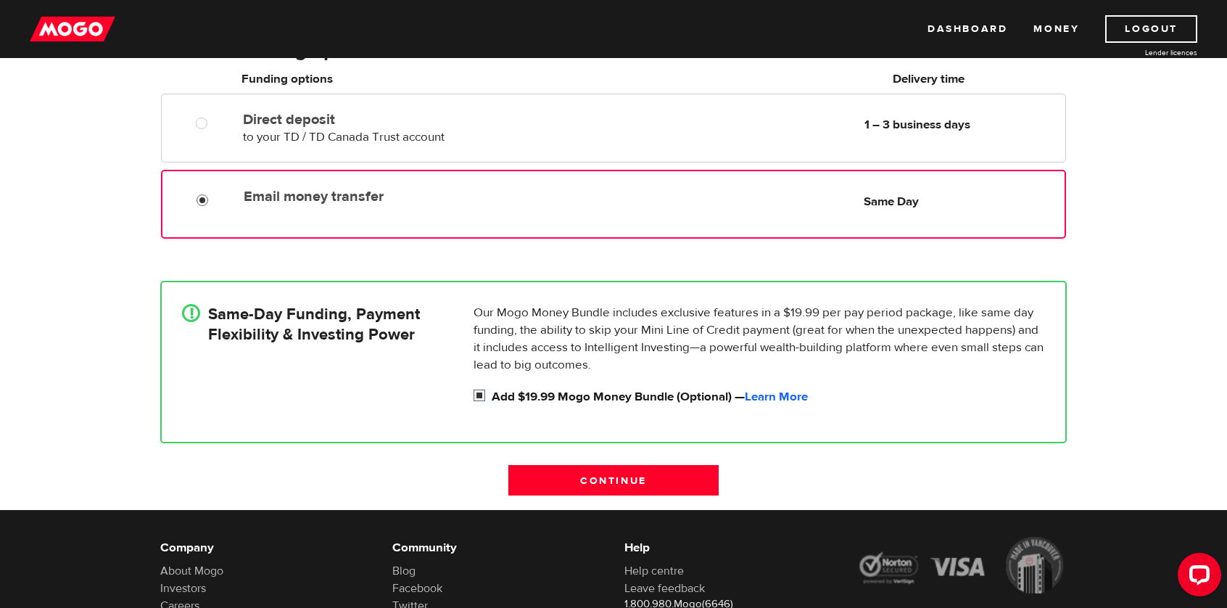
scroll to position [290, 0]
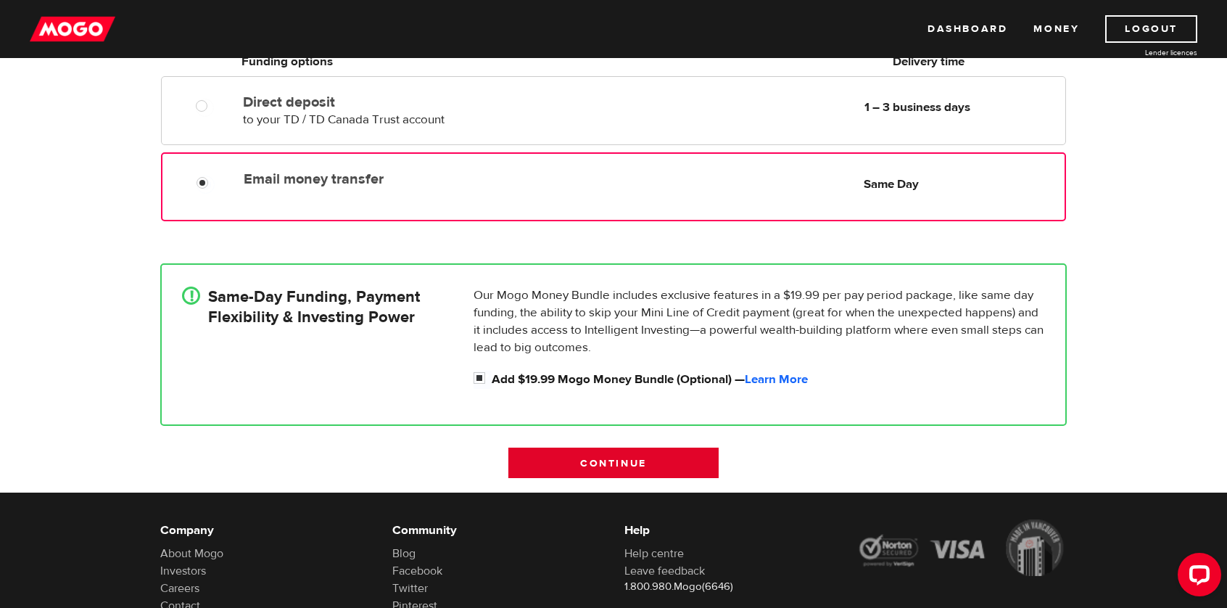
click at [611, 466] on input "Continue" at bounding box center [613, 462] width 210 height 30
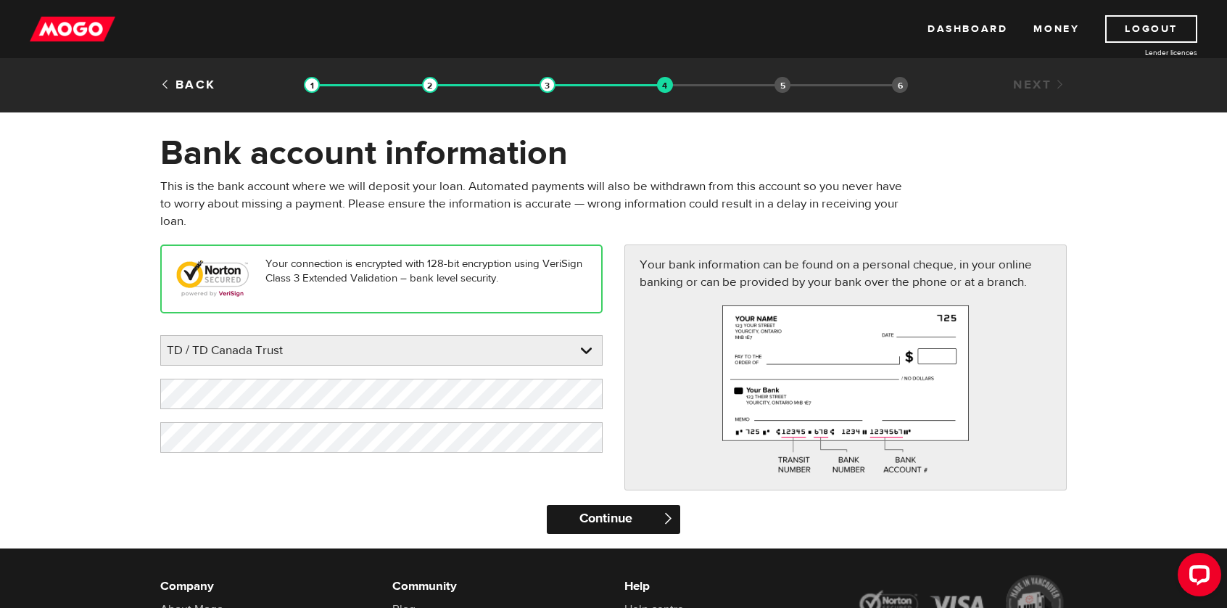
click at [624, 516] on input "Continue" at bounding box center [613, 519] width 133 height 29
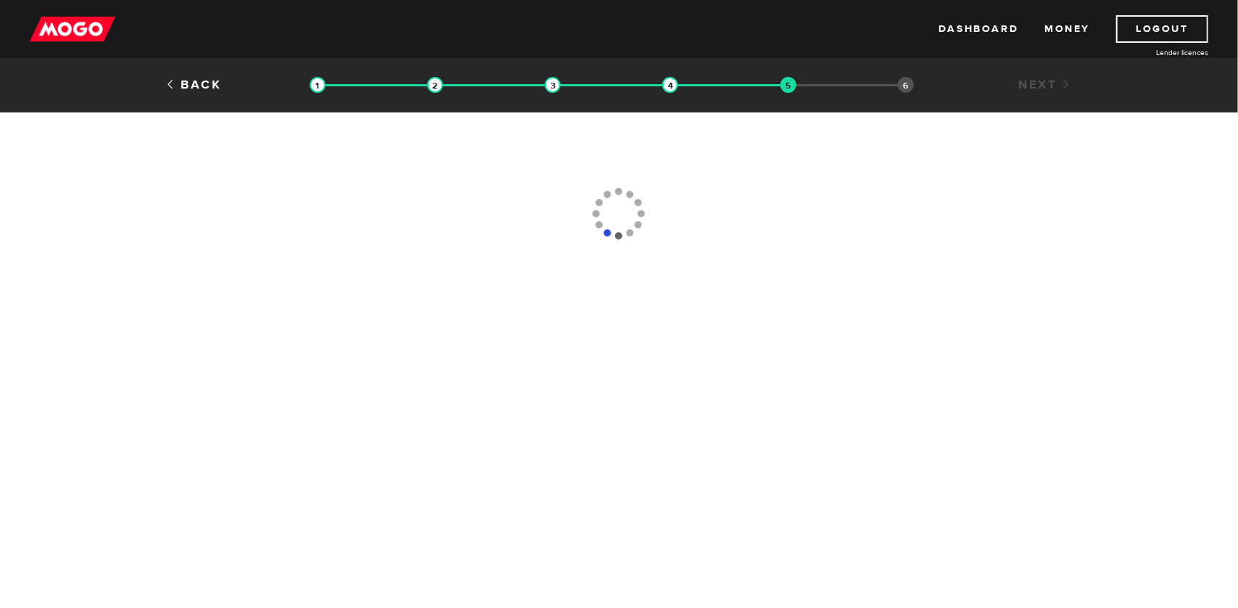
type input "(905) 823-9040"
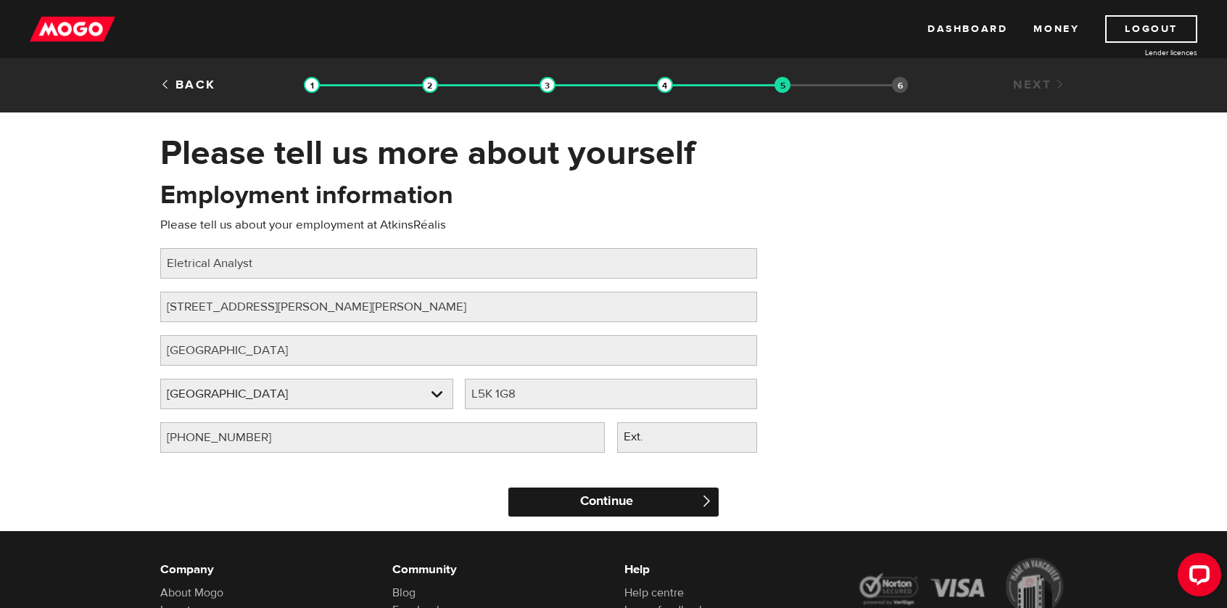
click at [603, 497] on input "Continue" at bounding box center [613, 501] width 210 height 29
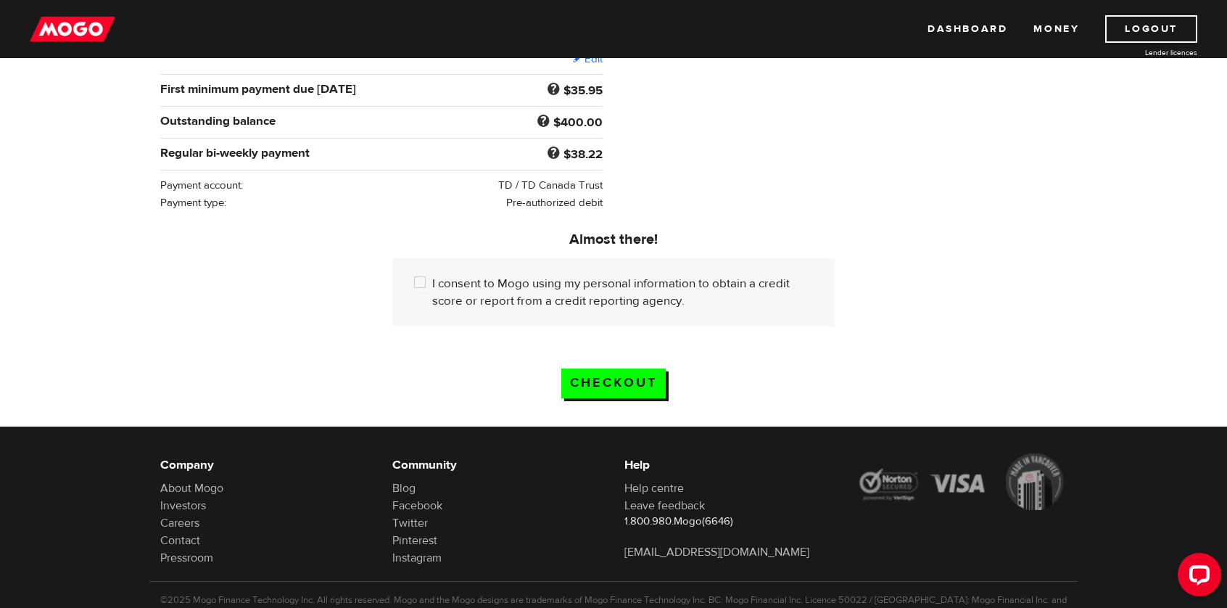
scroll to position [290, 0]
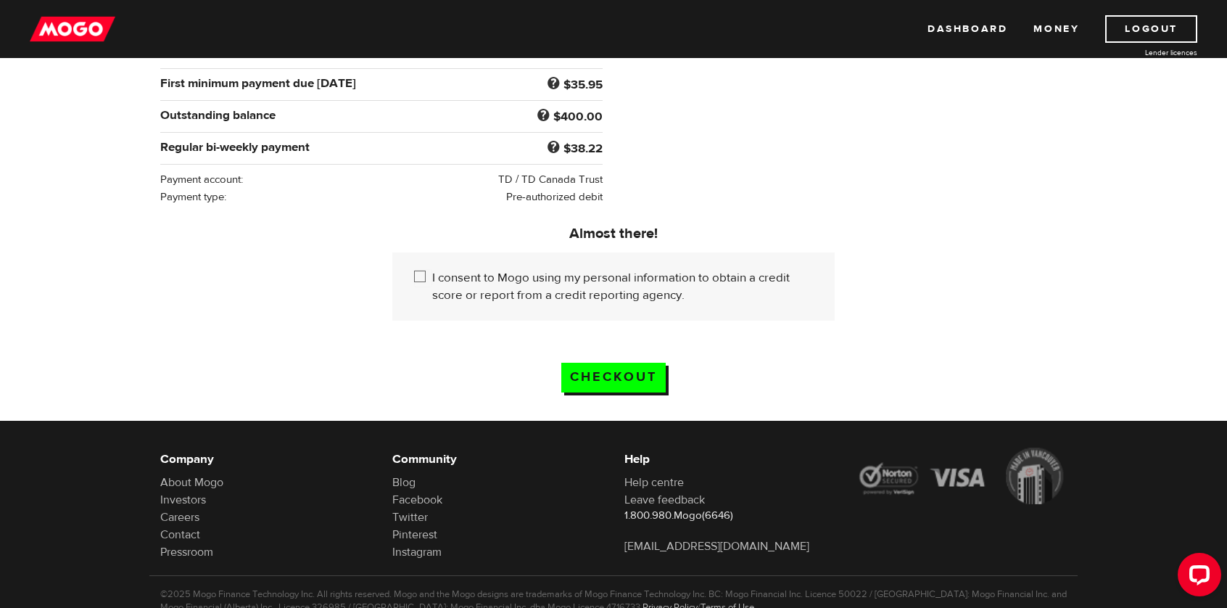
click at [413, 271] on div "I consent to Mogo using my personal information to obtain a credit score or rep…" at bounding box center [613, 286] width 442 height 68
click at [418, 273] on input "I consent to Mogo using my personal information to obtain a credit score or rep…" at bounding box center [423, 278] width 18 height 18
checkbox input "true"
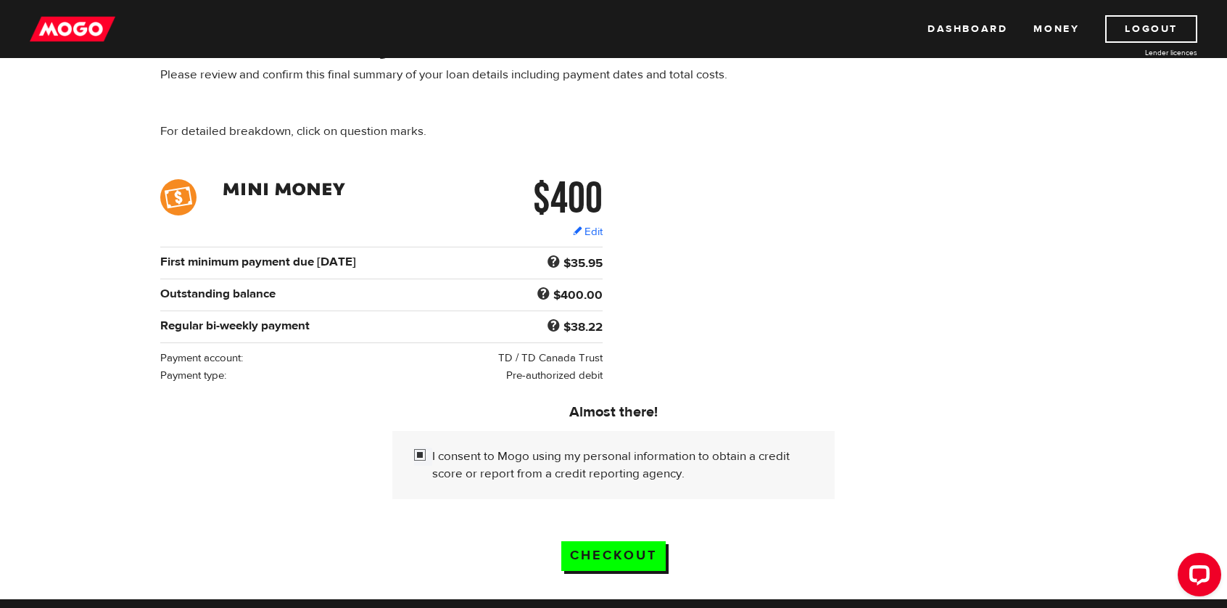
scroll to position [145, 0]
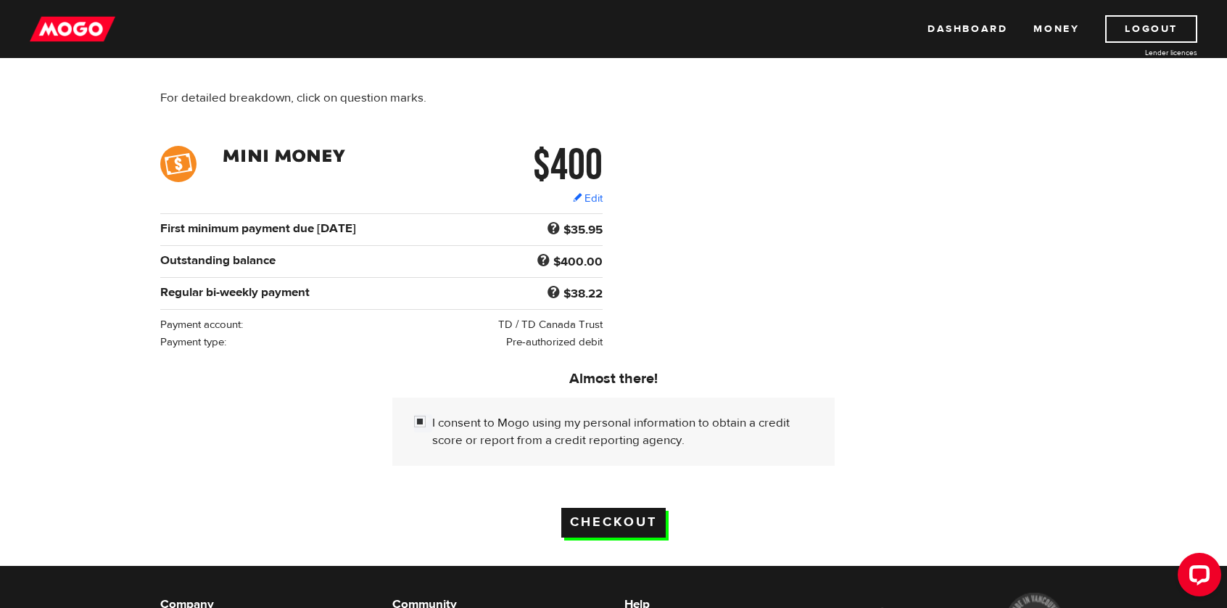
click at [632, 524] on input "Checkout" at bounding box center [613, 523] width 104 height 30
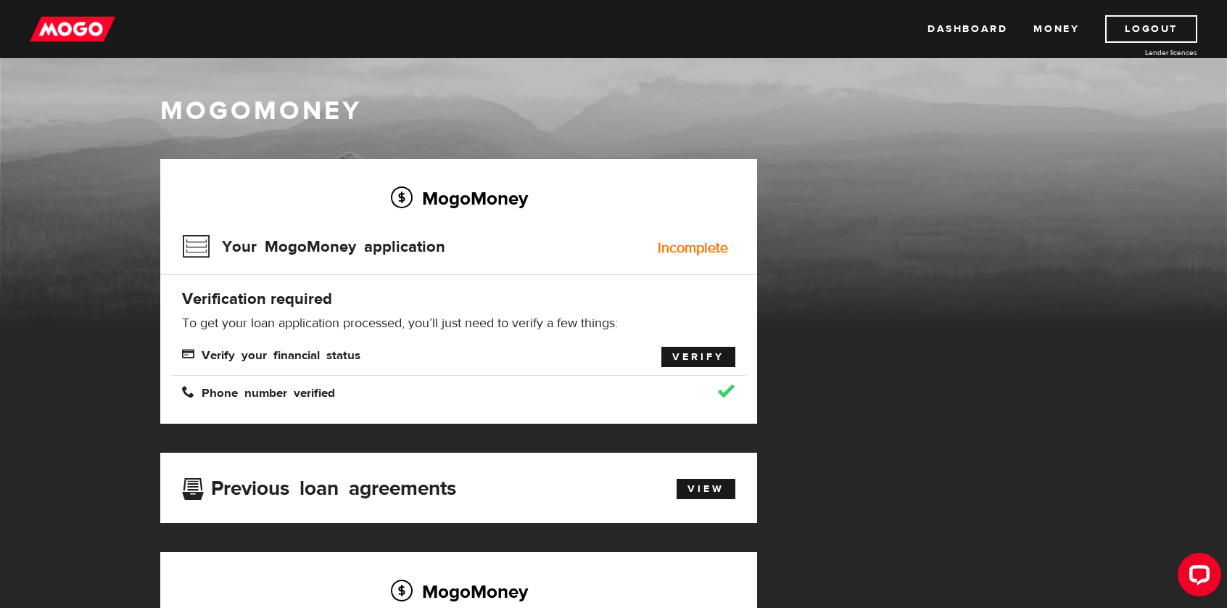
click at [672, 358] on link "Verify" at bounding box center [698, 357] width 74 height 20
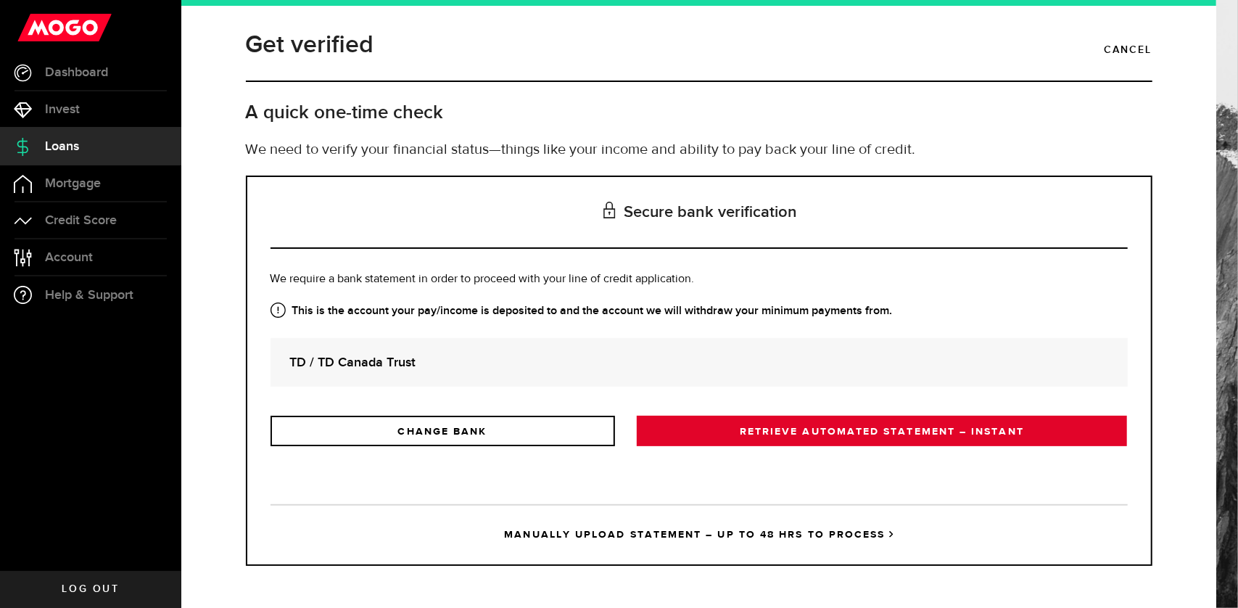
click at [709, 422] on link "RETRIEVE AUTOMATED STATEMENT – INSTANT" at bounding box center [882, 431] width 491 height 30
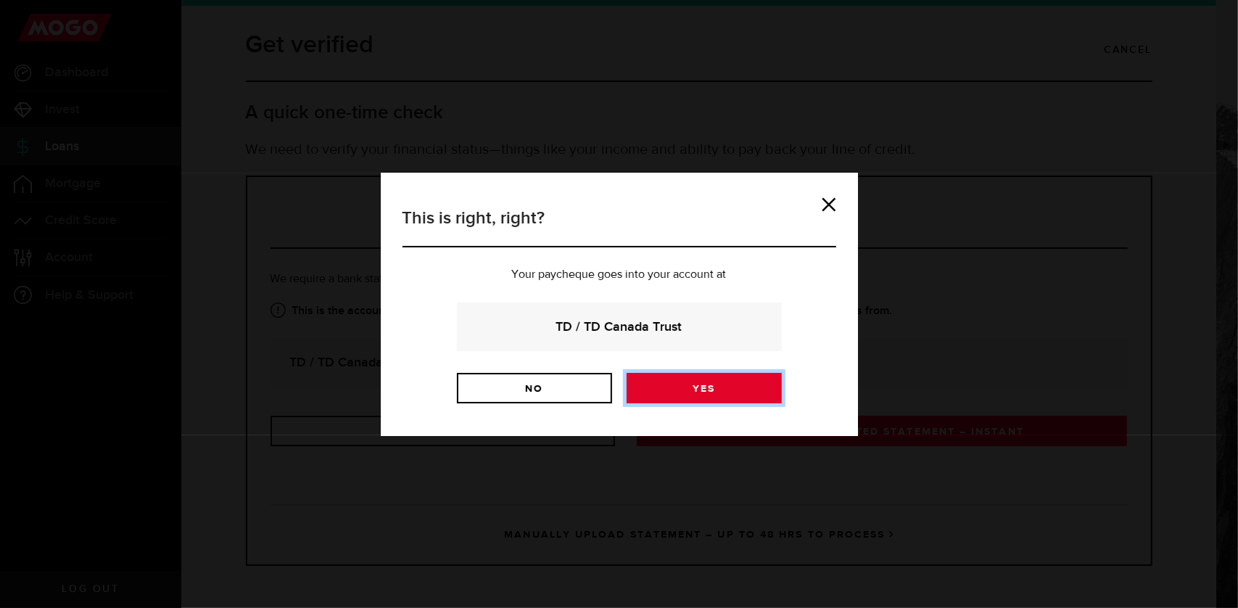
click at [690, 387] on link "Yes" at bounding box center [704, 388] width 155 height 30
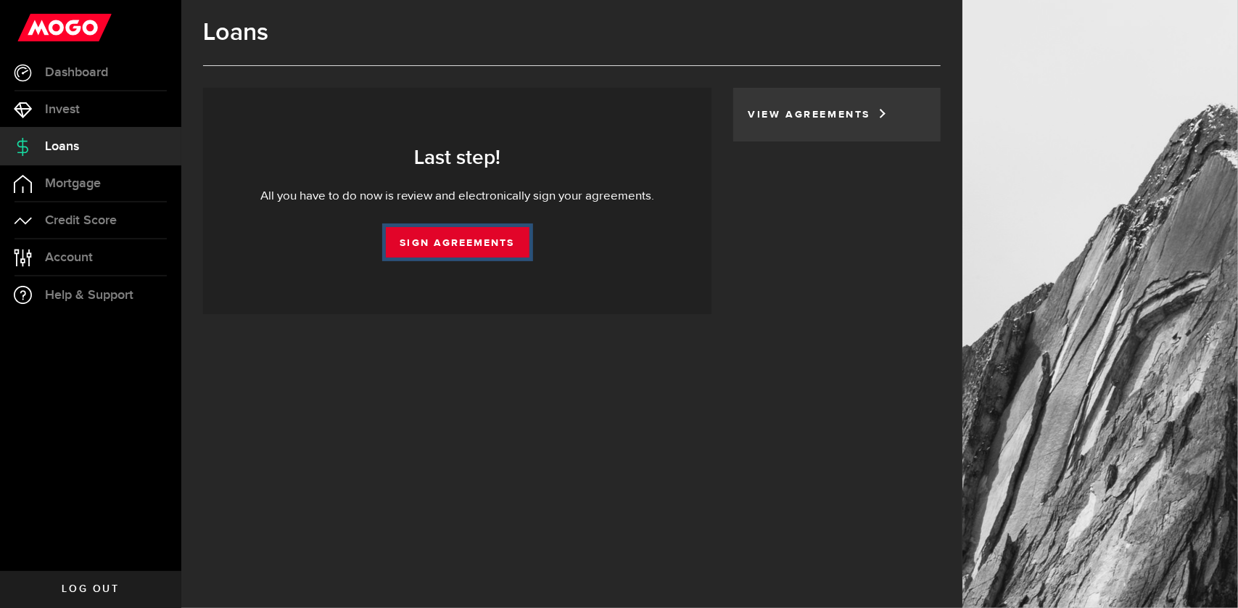
click at [448, 239] on link "Sign Agreements" at bounding box center [458, 242] width 144 height 30
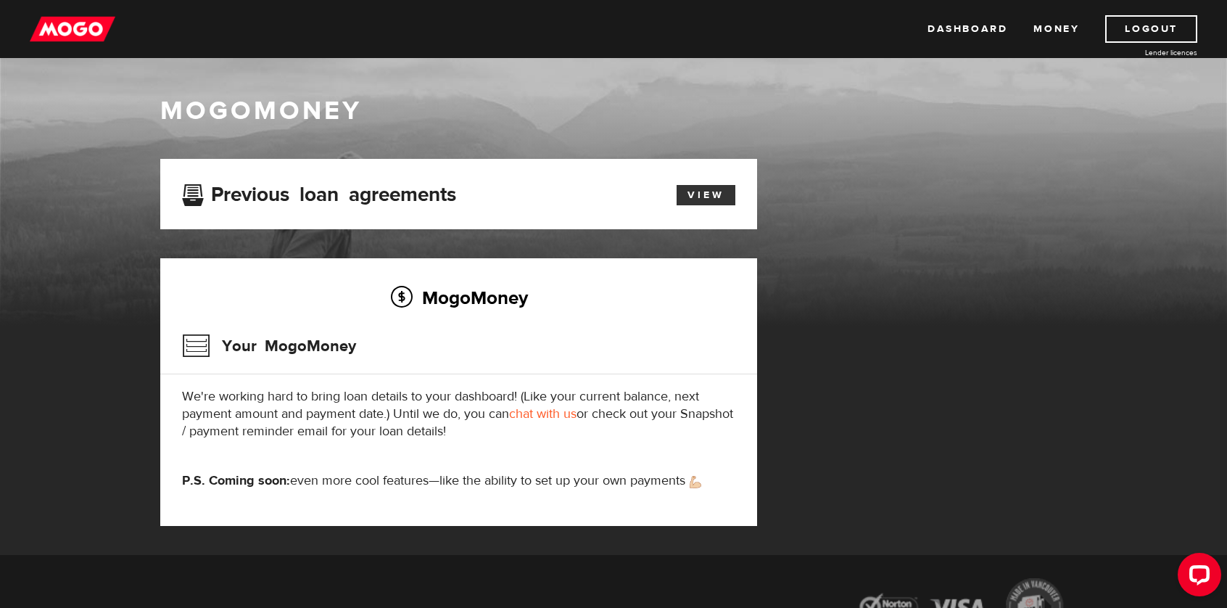
click at [712, 195] on link "View" at bounding box center [706, 195] width 59 height 20
